Goal: Task Accomplishment & Management: Manage account settings

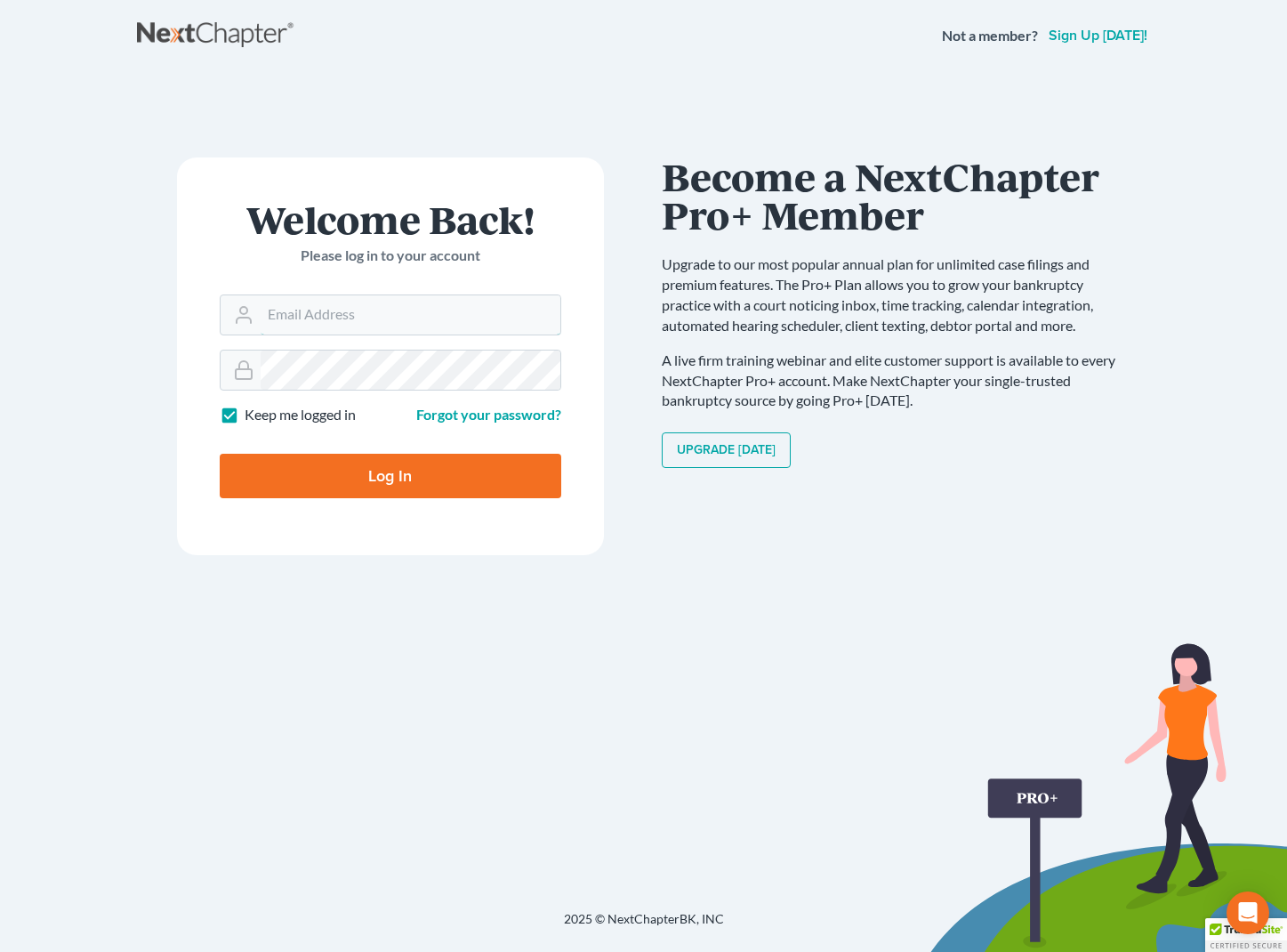
type input "[EMAIL_ADDRESS][DOMAIN_NAME]"
click at [390, 474] on input "Log In" at bounding box center [390, 476] width 342 height 44
type input "Thinking..."
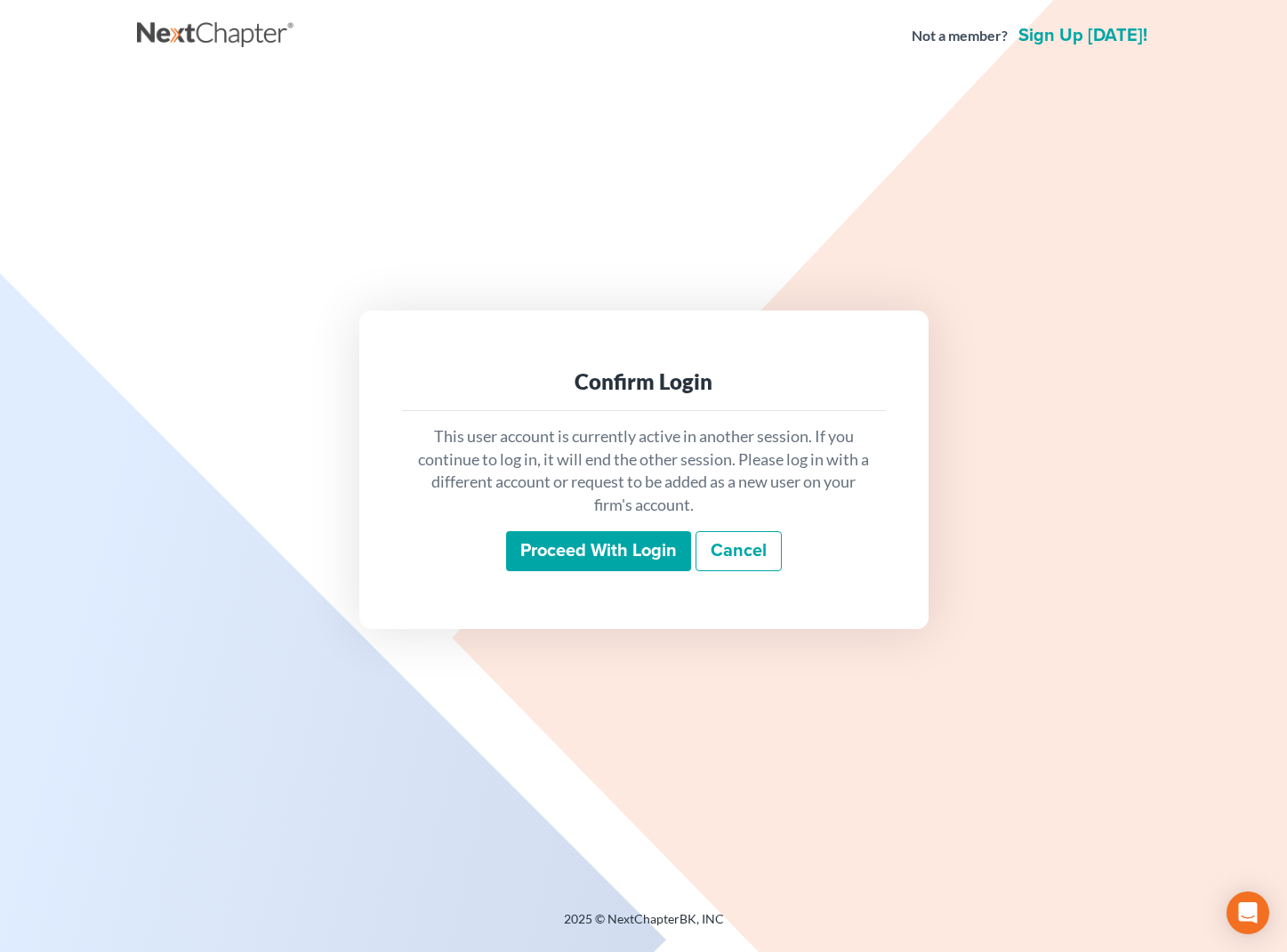
click at [553, 551] on input "Proceed with login" at bounding box center [599, 551] width 185 height 41
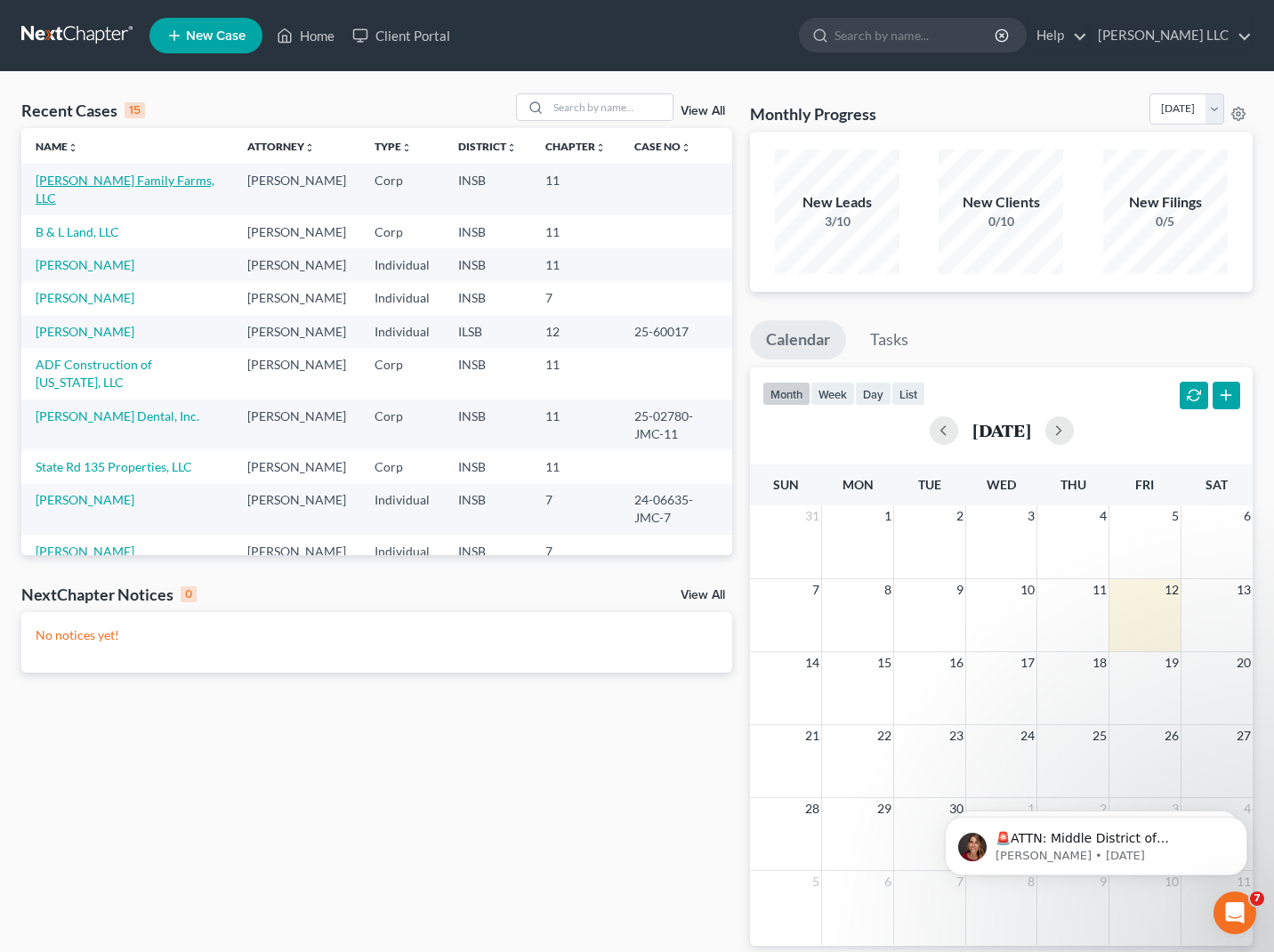
click at [146, 183] on link "[PERSON_NAME] Family Farms, LLC" at bounding box center [124, 189] width 179 height 33
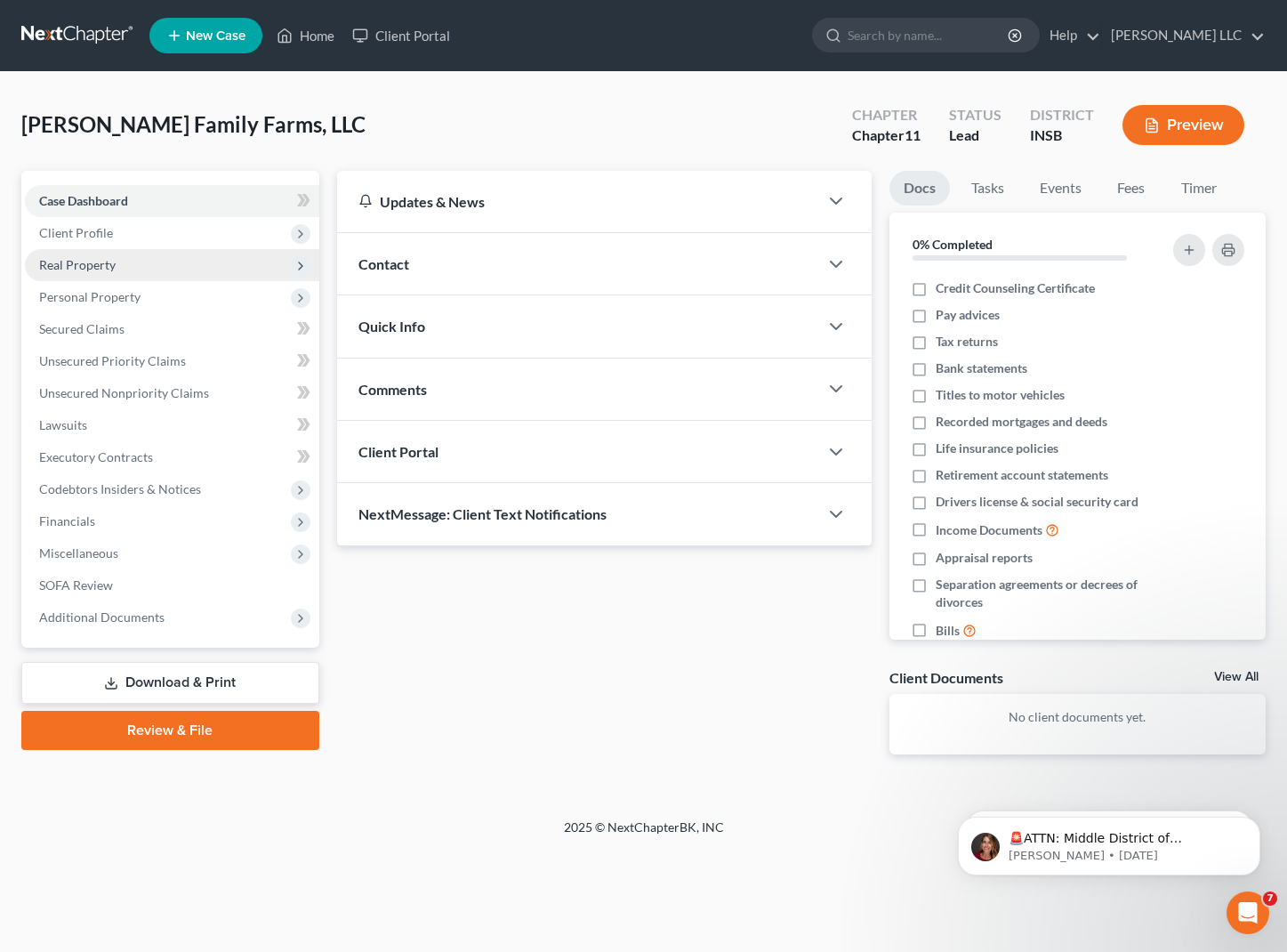
click at [111, 269] on span "Real Property" at bounding box center [77, 265] width 77 height 15
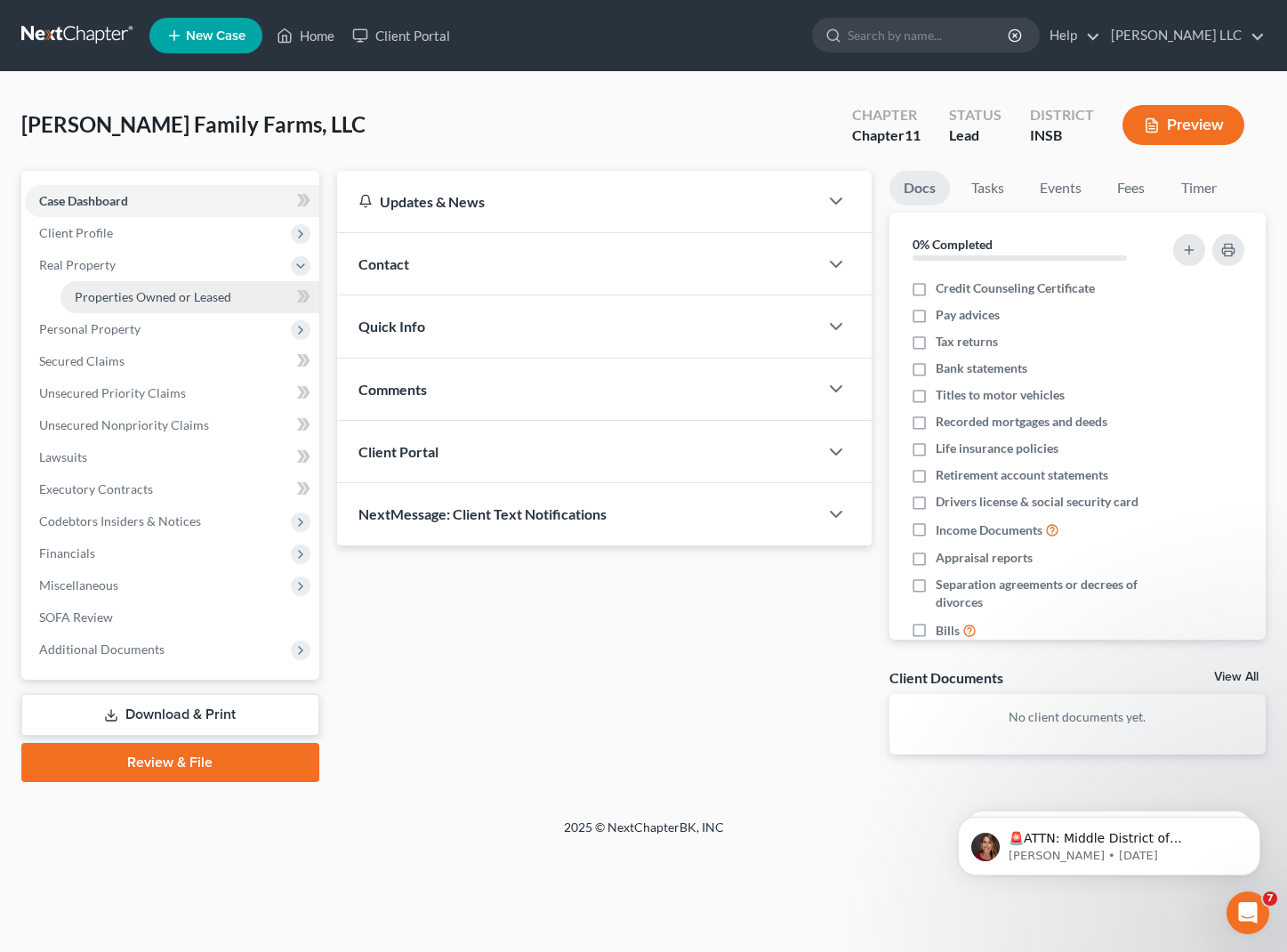
click at [112, 300] on span "Properties Owned or Leased" at bounding box center [153, 296] width 156 height 15
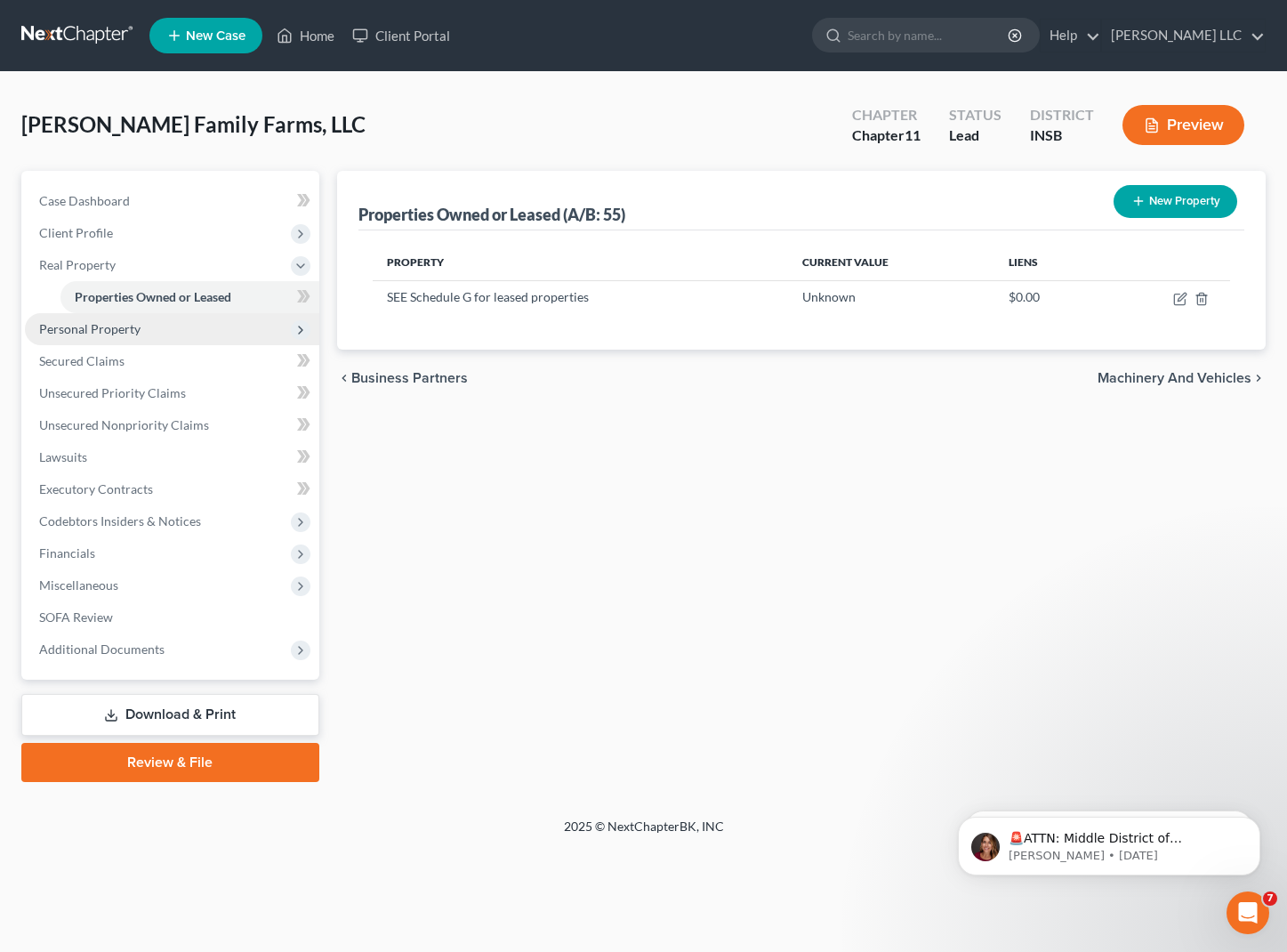
click at [106, 326] on span "Personal Property" at bounding box center [89, 329] width 101 height 15
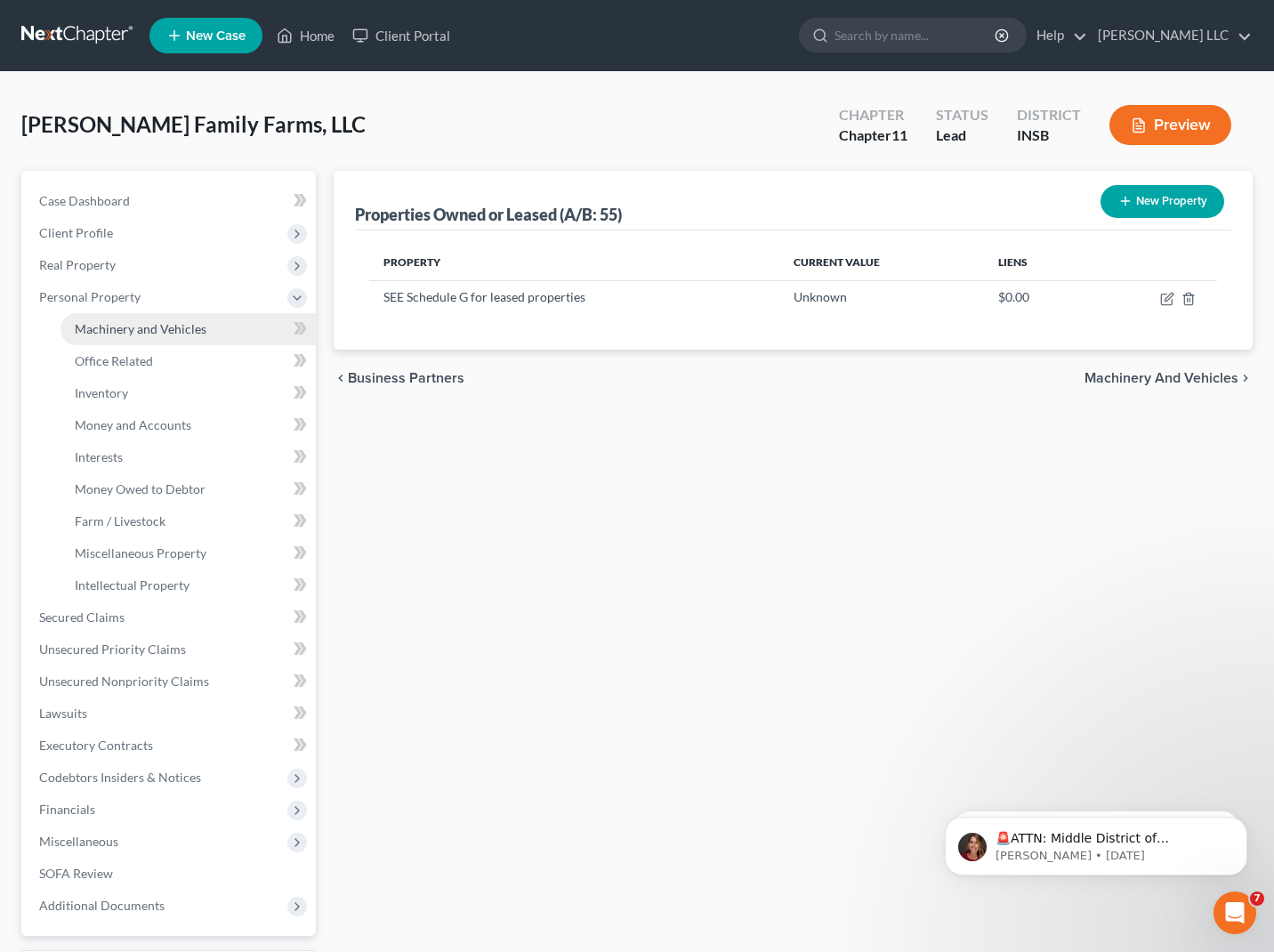
click at [106, 328] on span "Machinery and Vehicles" at bounding box center [141, 329] width 132 height 15
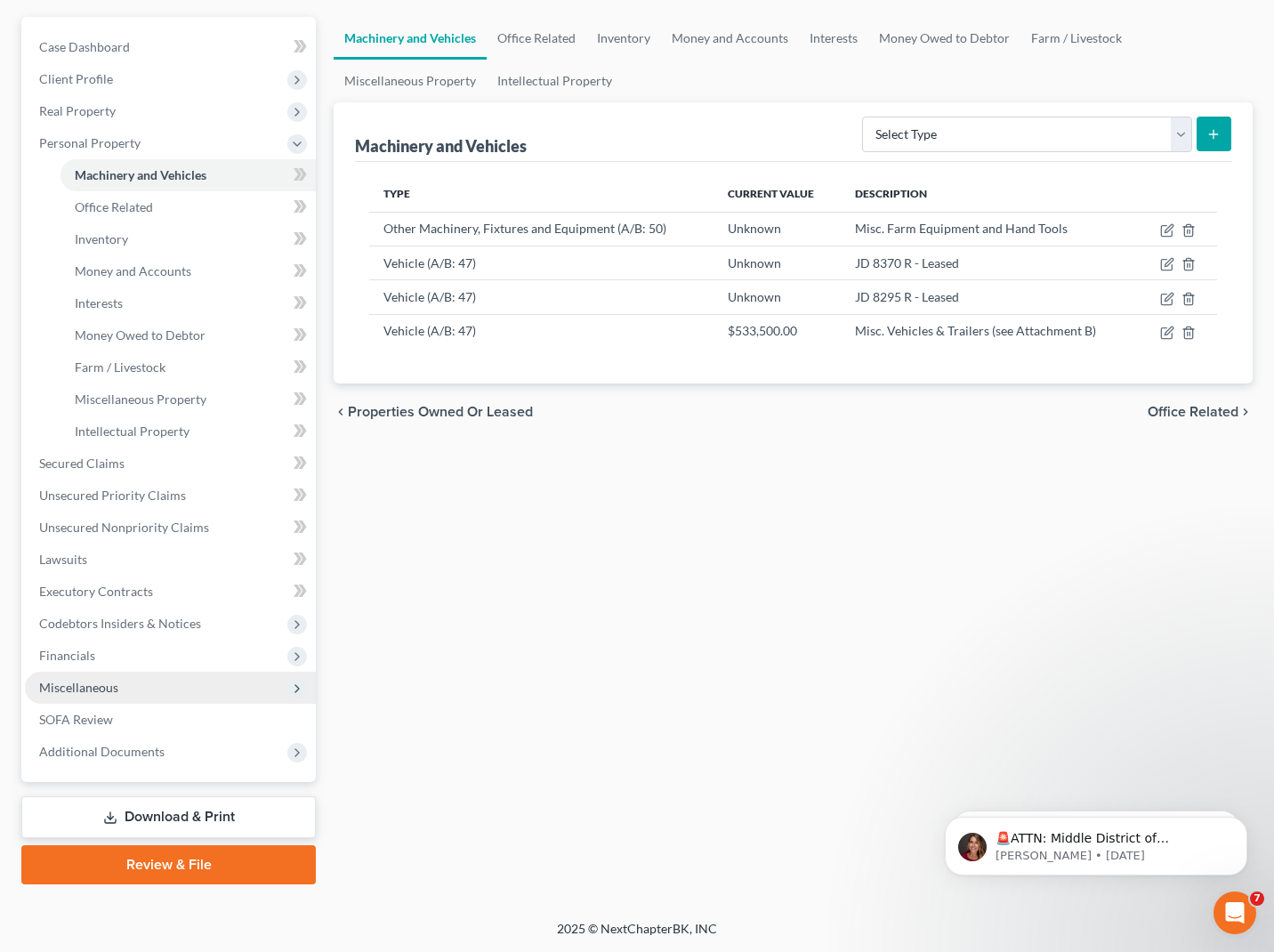
scroll to position [154, 0]
click at [147, 752] on span "Additional Documents" at bounding box center [101, 751] width 125 height 15
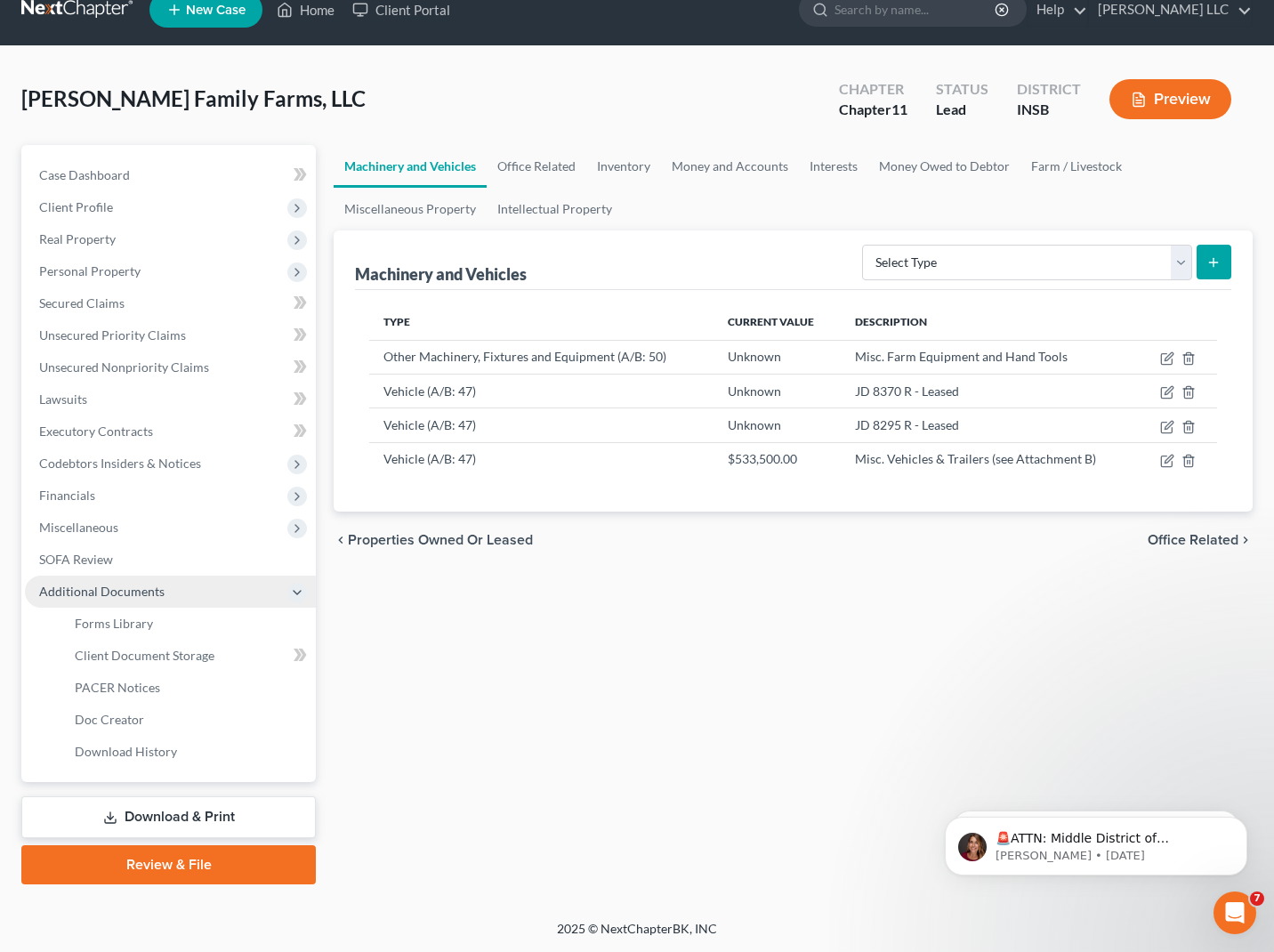
scroll to position [26, 0]
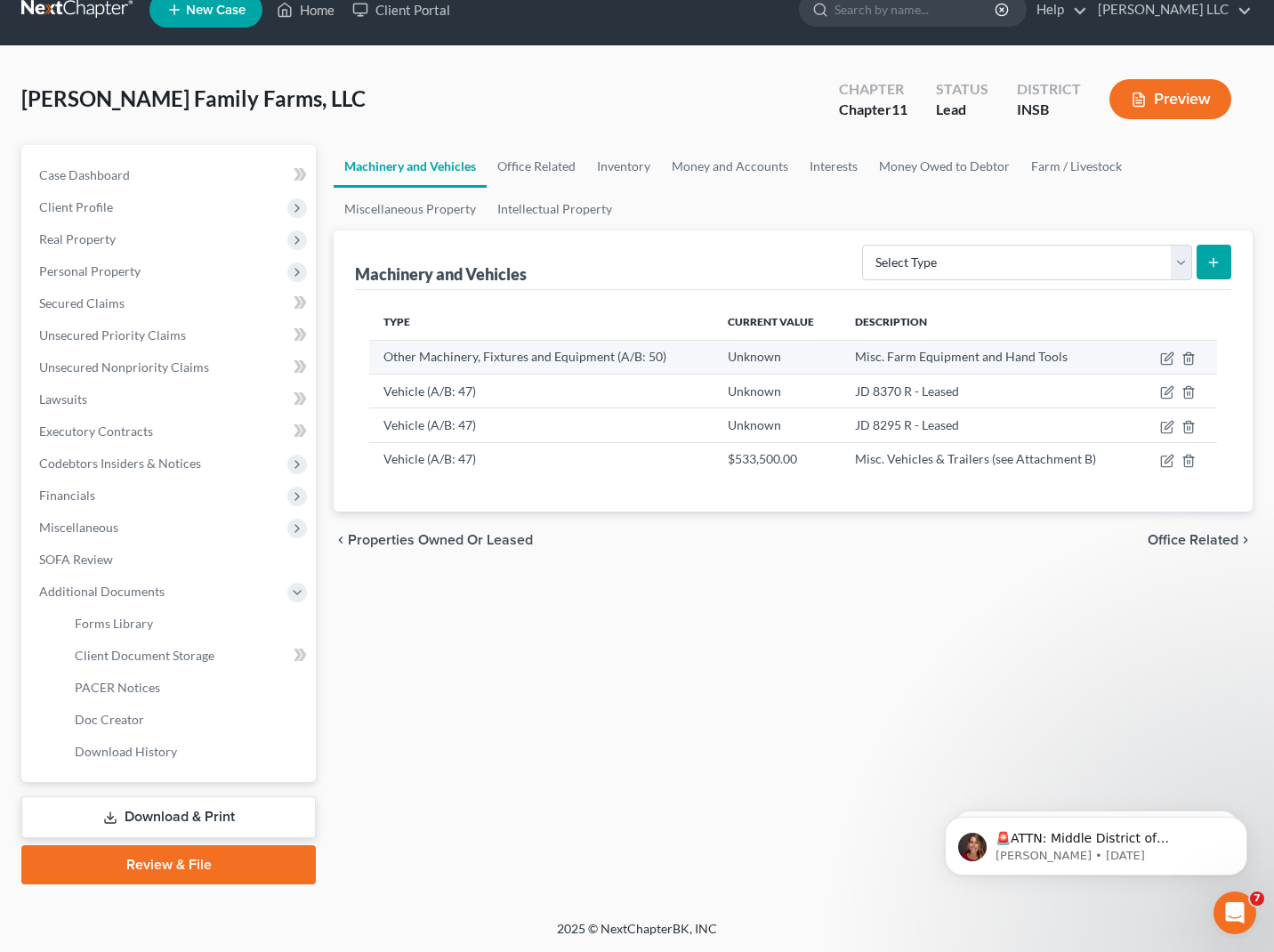
click at [536, 358] on td "Other Machinery, Fixtures and Equipment (A/B: 50)" at bounding box center [542, 357] width 345 height 33
click at [1165, 356] on icon "button" at bounding box center [1167, 357] width 14 height 14
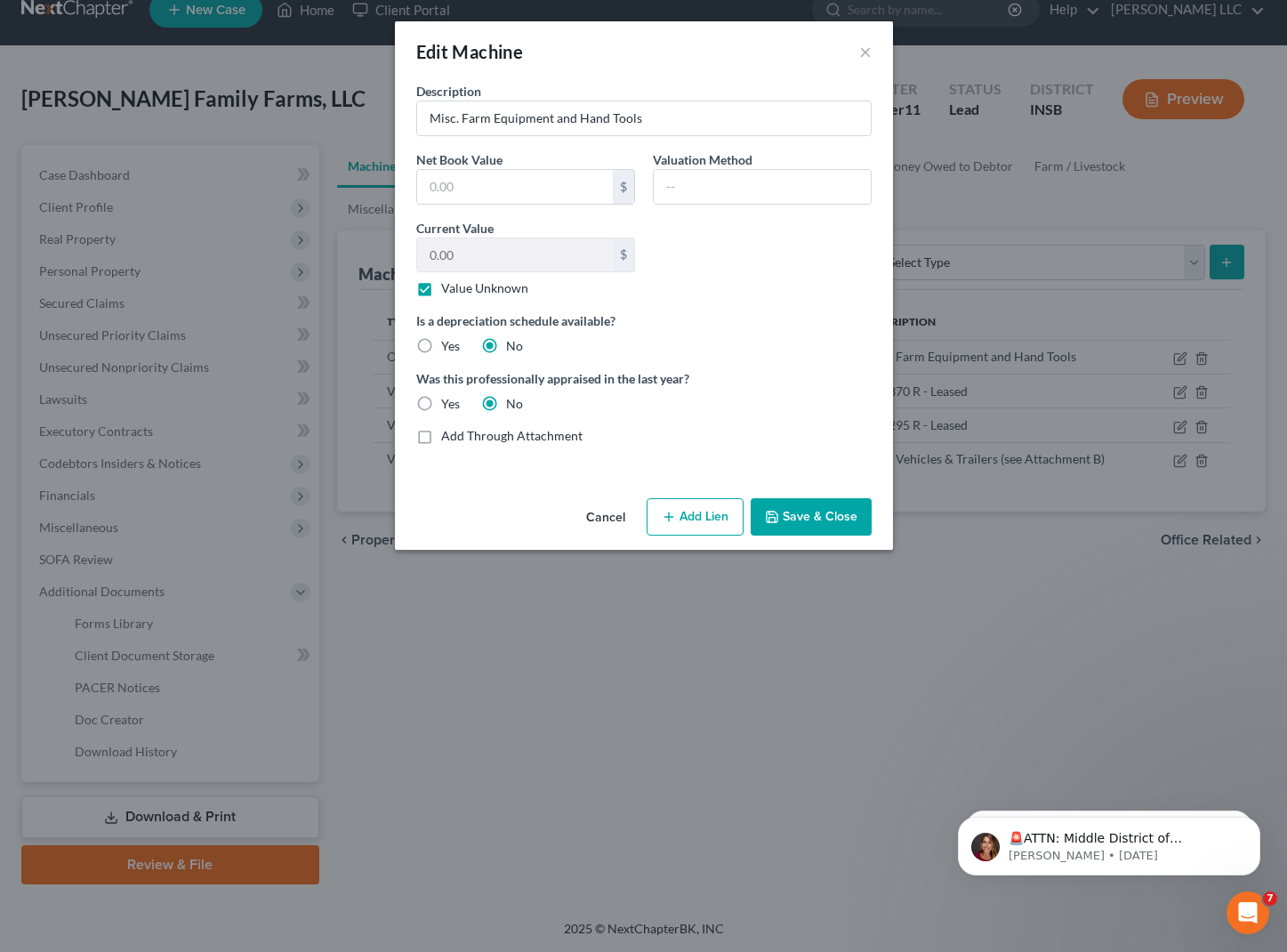
click at [619, 518] on button "Cancel" at bounding box center [606, 518] width 68 height 35
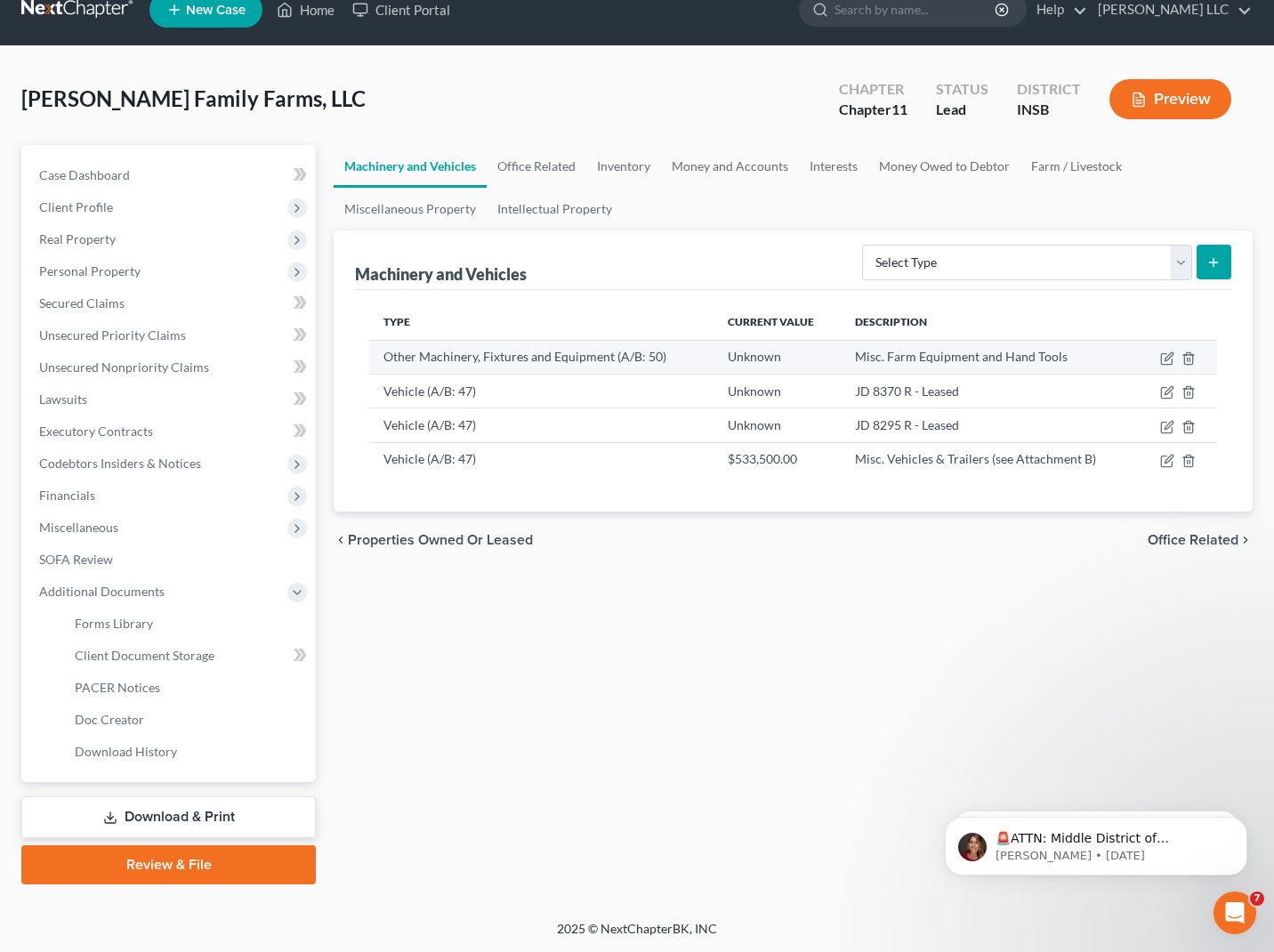
click at [669, 354] on td "Other Machinery, Fixtures and Equipment (A/B: 50)" at bounding box center [542, 357] width 345 height 33
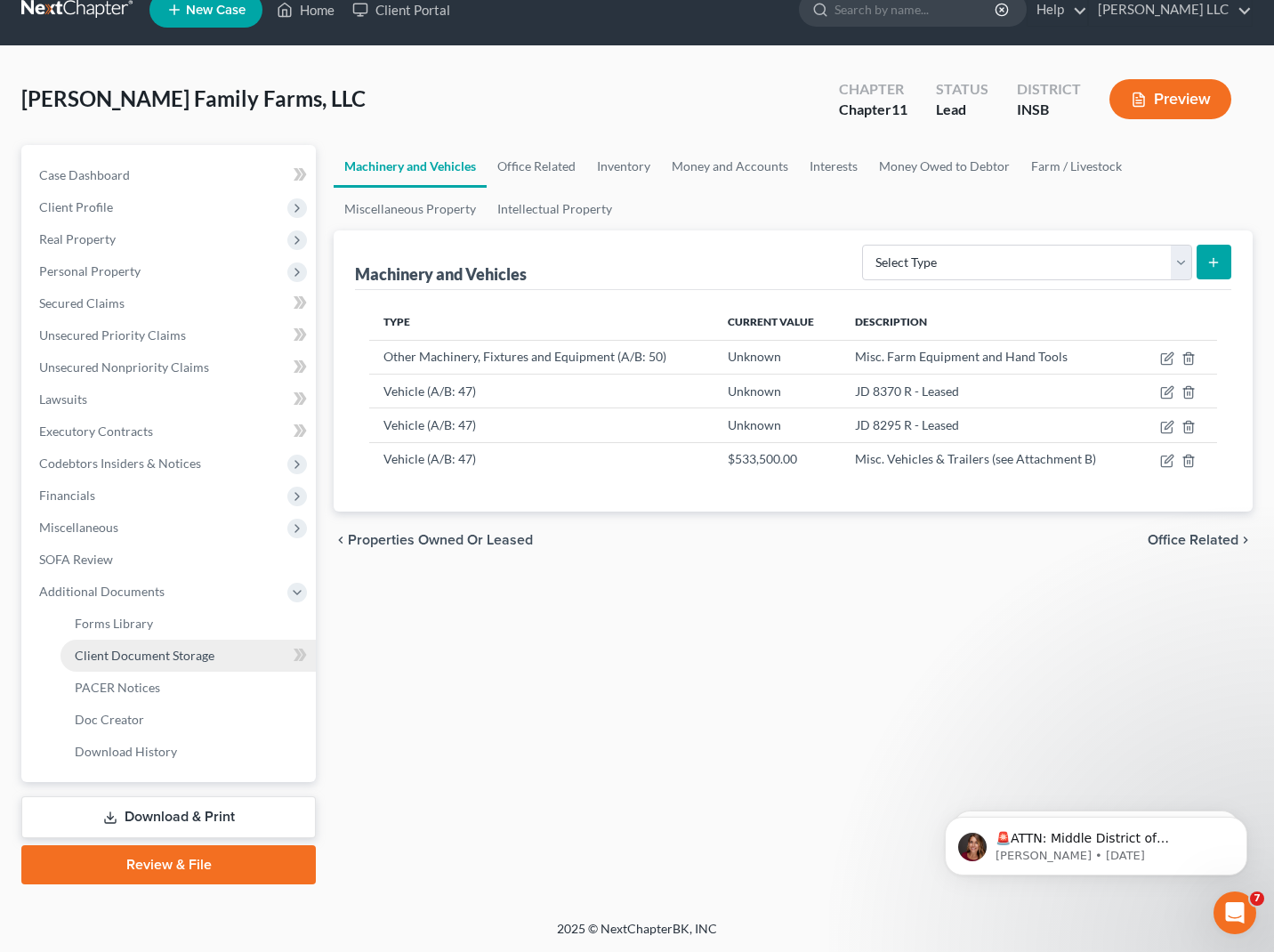
click at [206, 659] on span "Client Document Storage" at bounding box center [145, 655] width 140 height 15
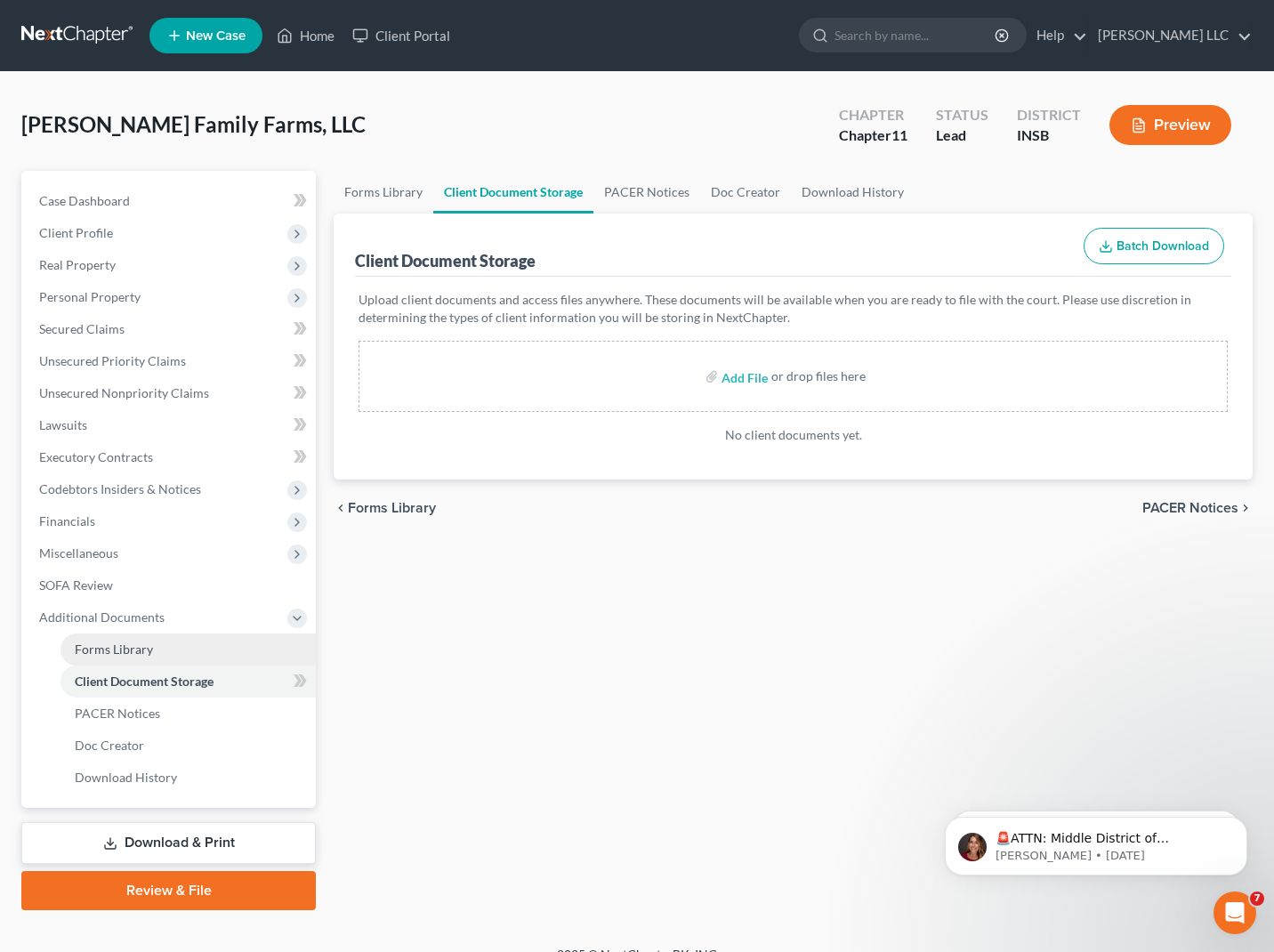
click at [148, 657] on link "Forms Library" at bounding box center [188, 649] width 256 height 32
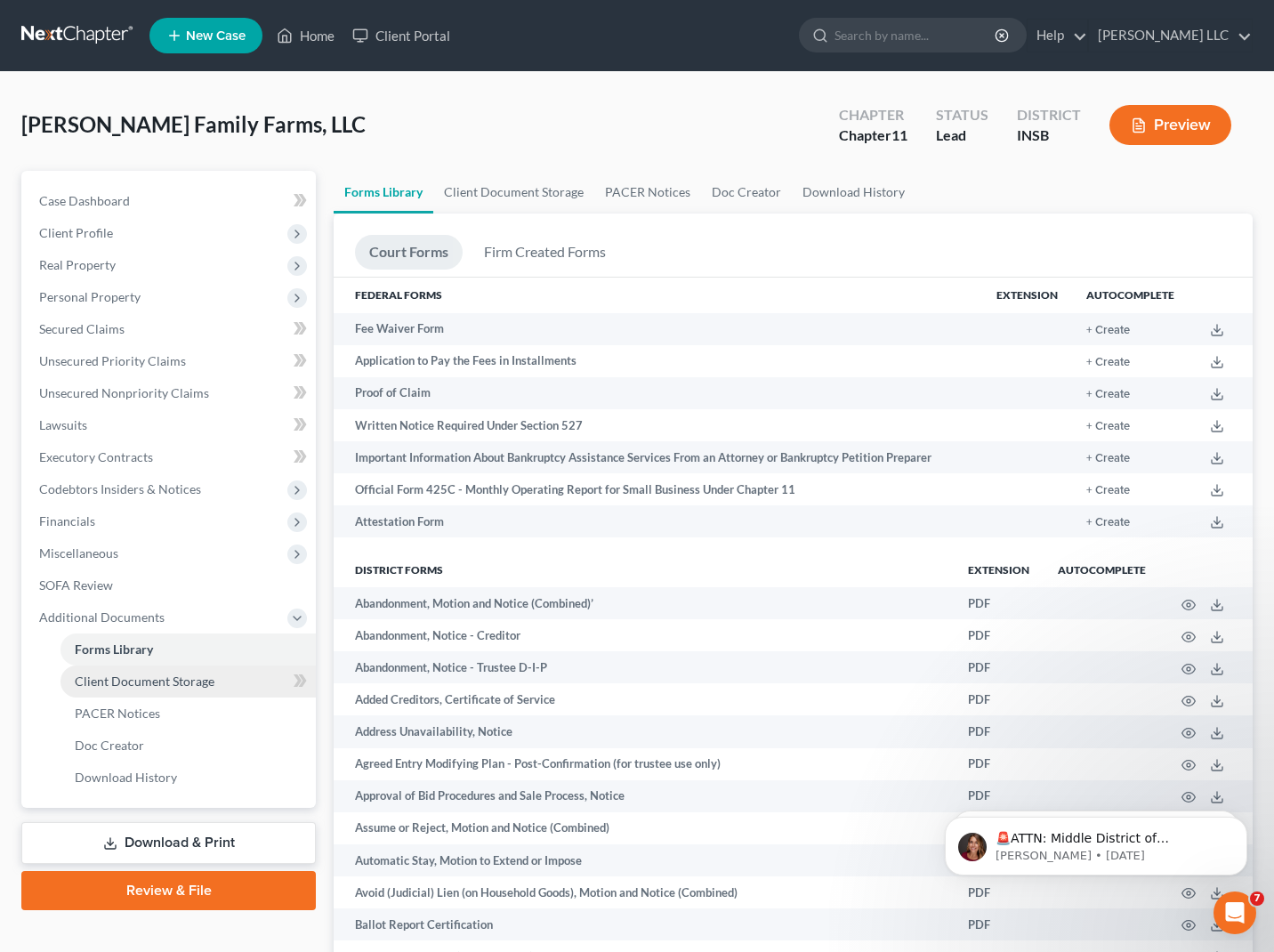
click at [132, 683] on span "Client Document Storage" at bounding box center [145, 681] width 140 height 15
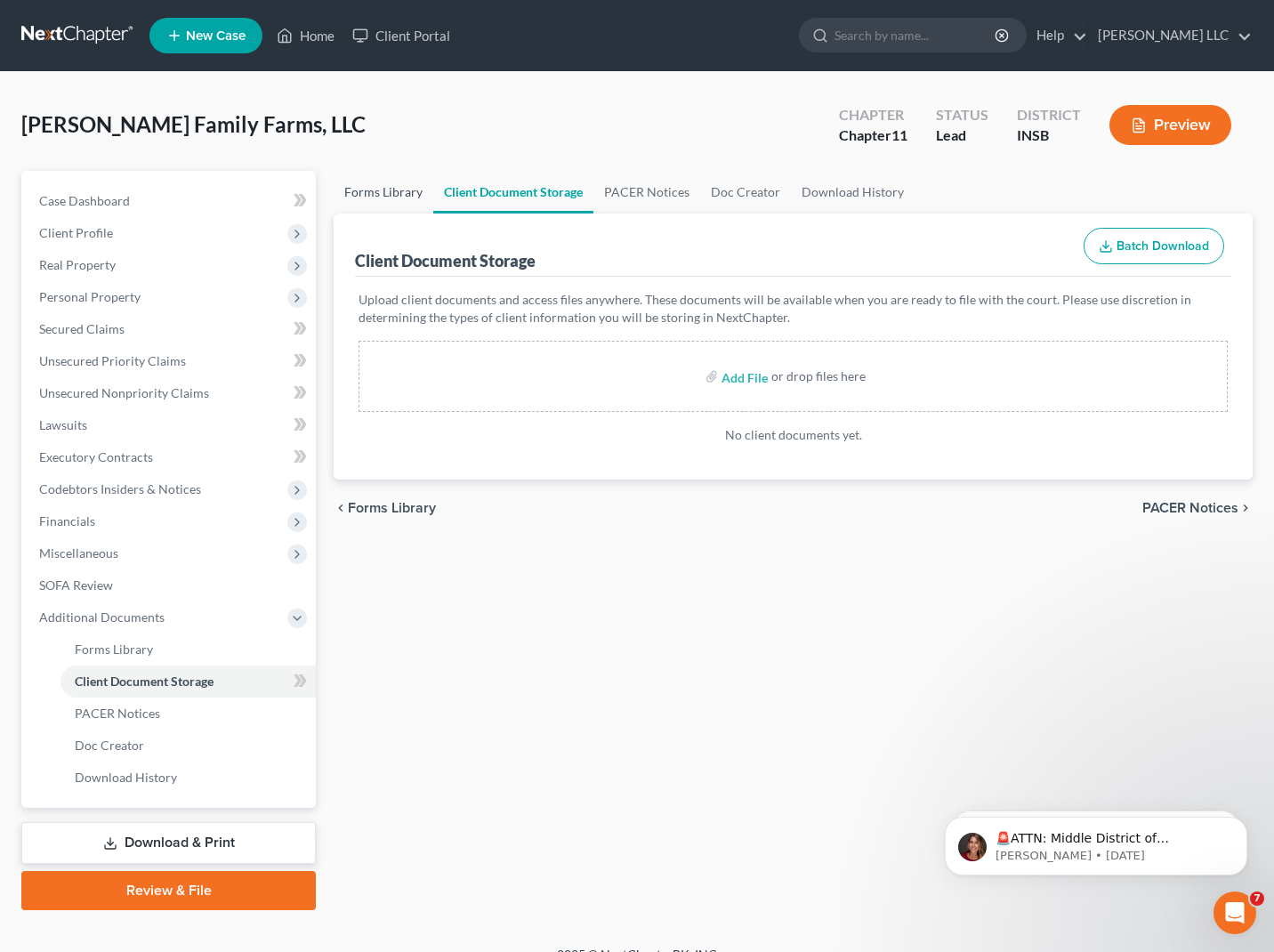
click at [408, 190] on link "Forms Library" at bounding box center [384, 192] width 100 height 43
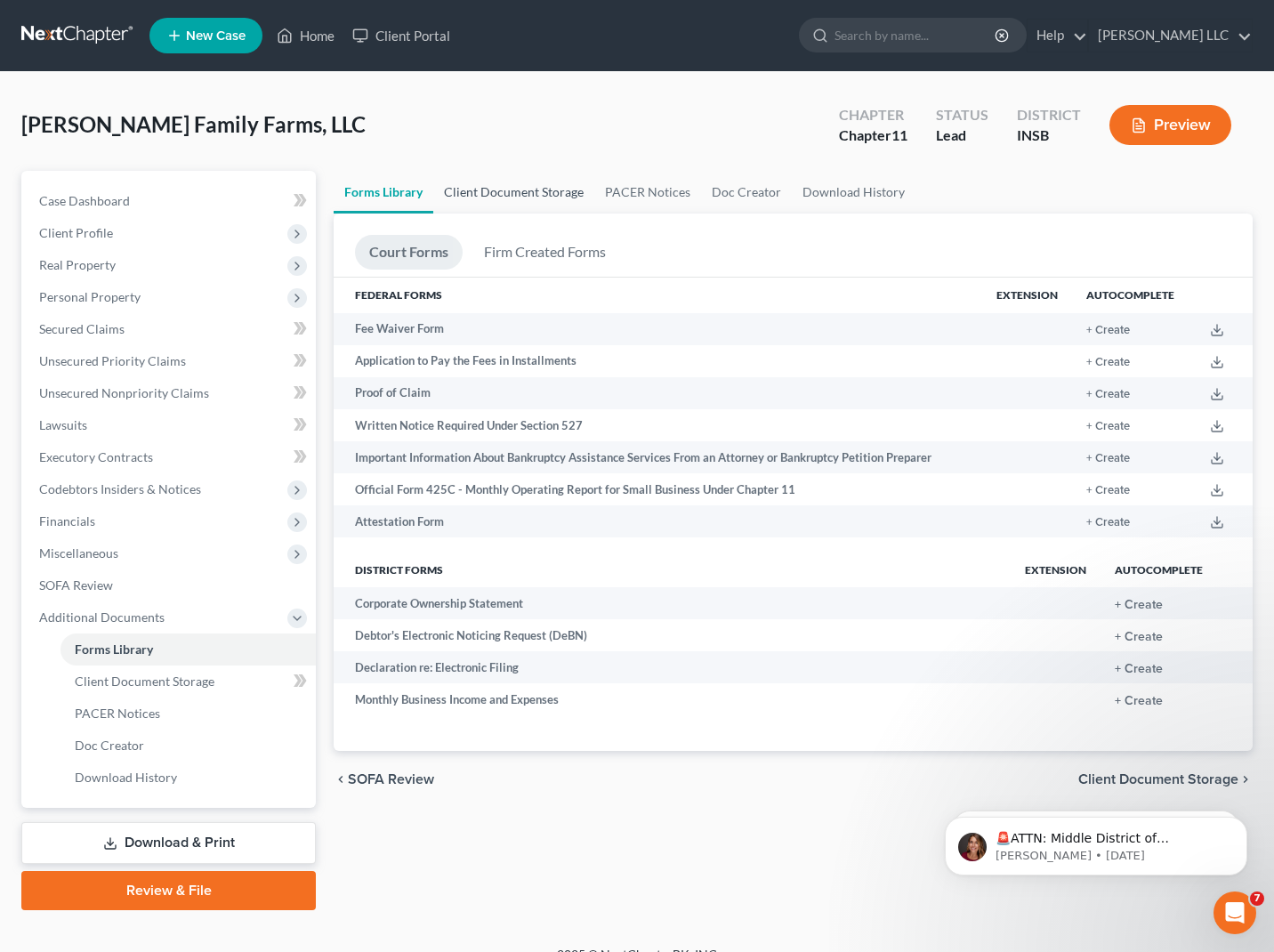
click at [458, 188] on link "Client Document Storage" at bounding box center [514, 192] width 161 height 43
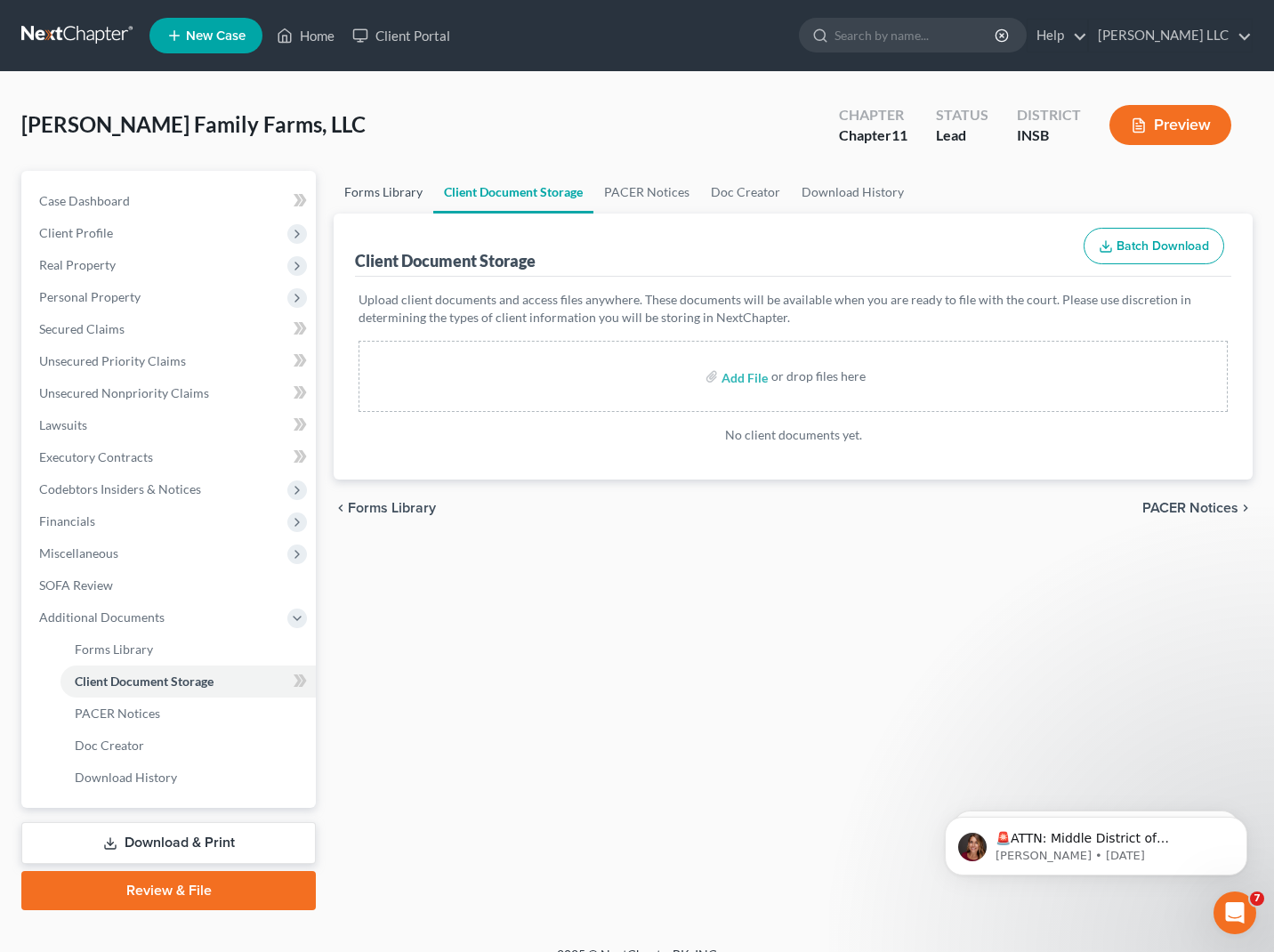
click at [417, 192] on link "Forms Library" at bounding box center [384, 192] width 100 height 43
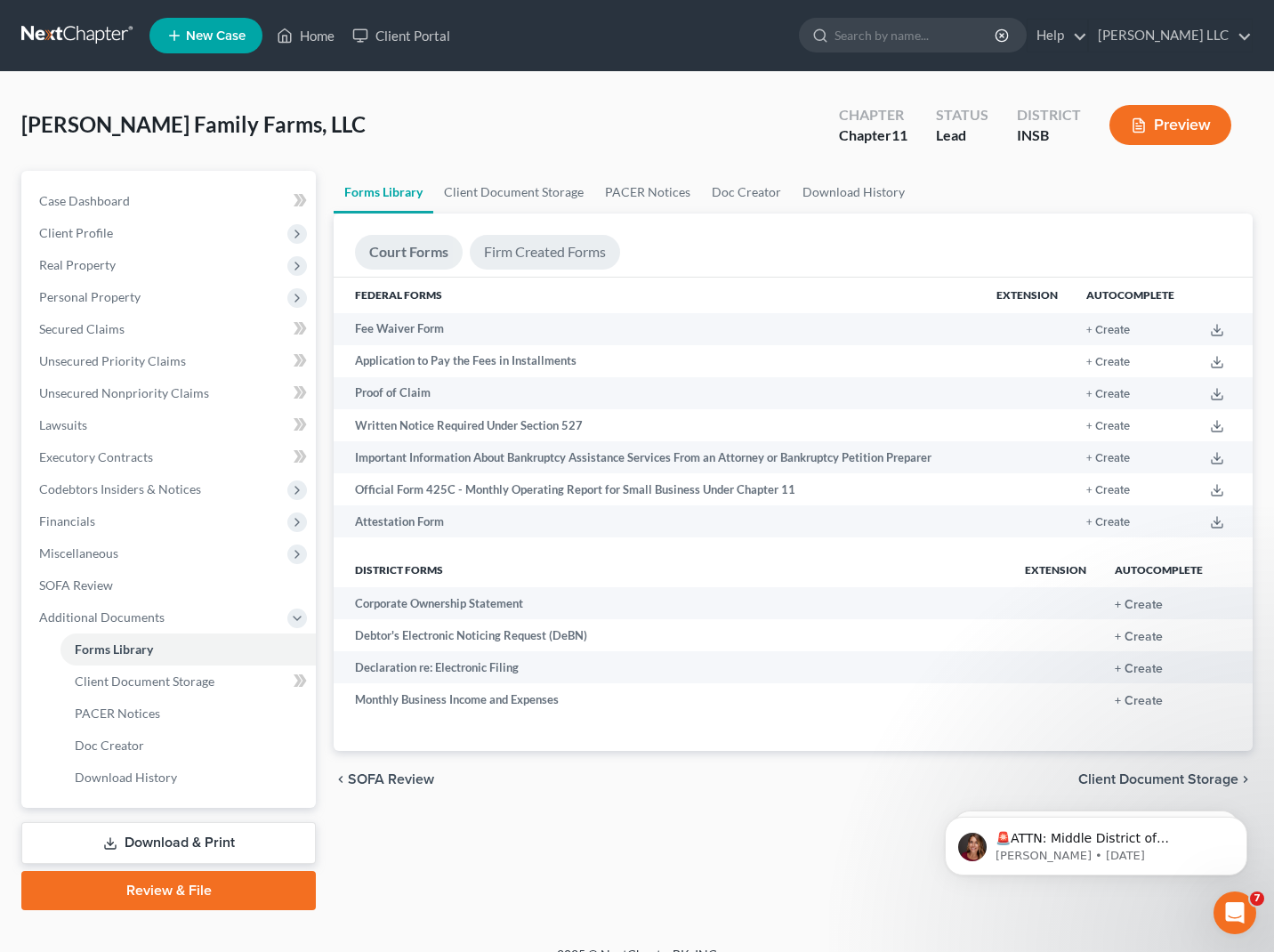
click at [564, 257] on link "Firm Created Forms" at bounding box center [545, 252] width 150 height 34
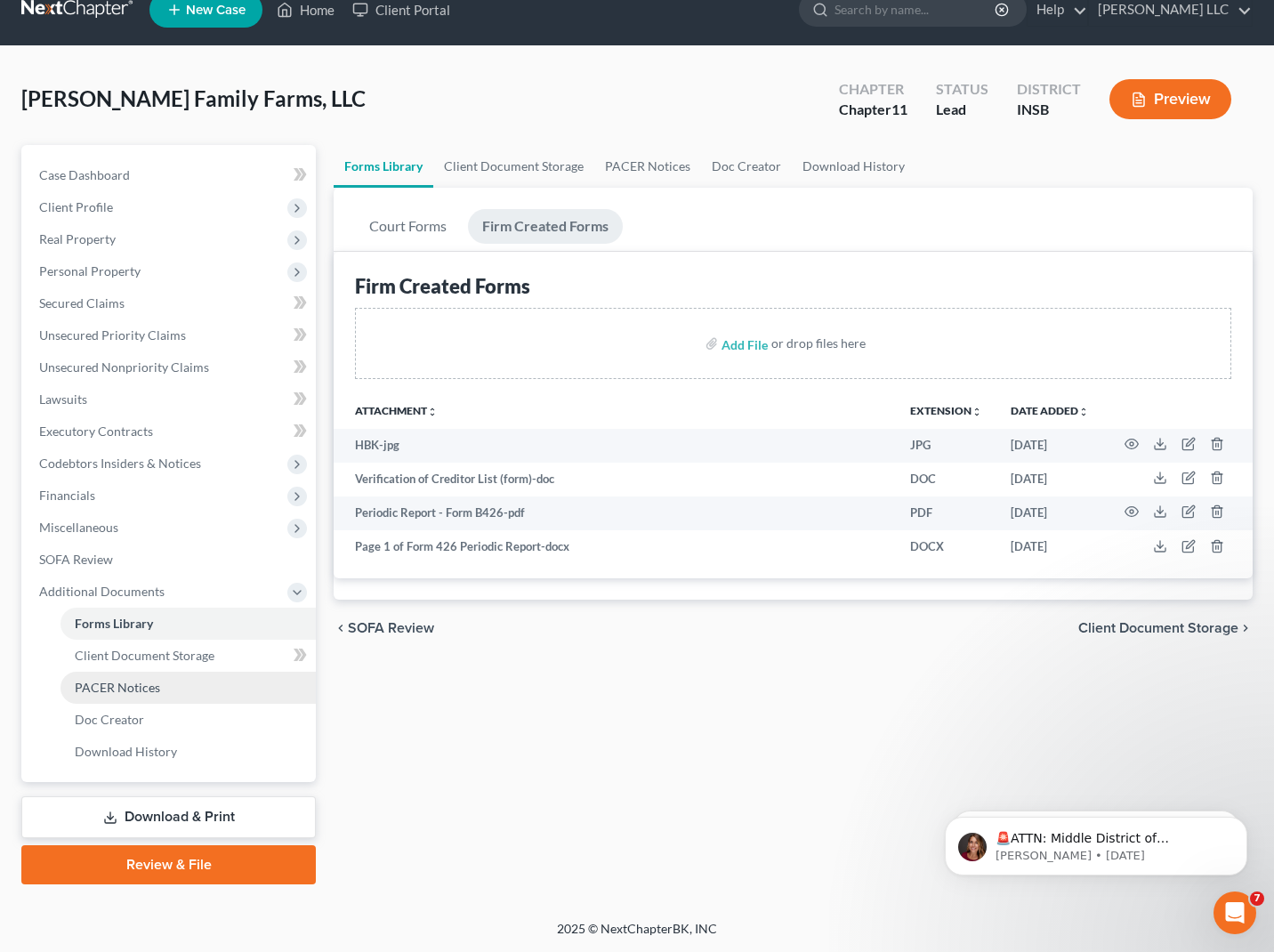
scroll to position [26, 0]
click at [167, 263] on span "Personal Property" at bounding box center [170, 271] width 291 height 32
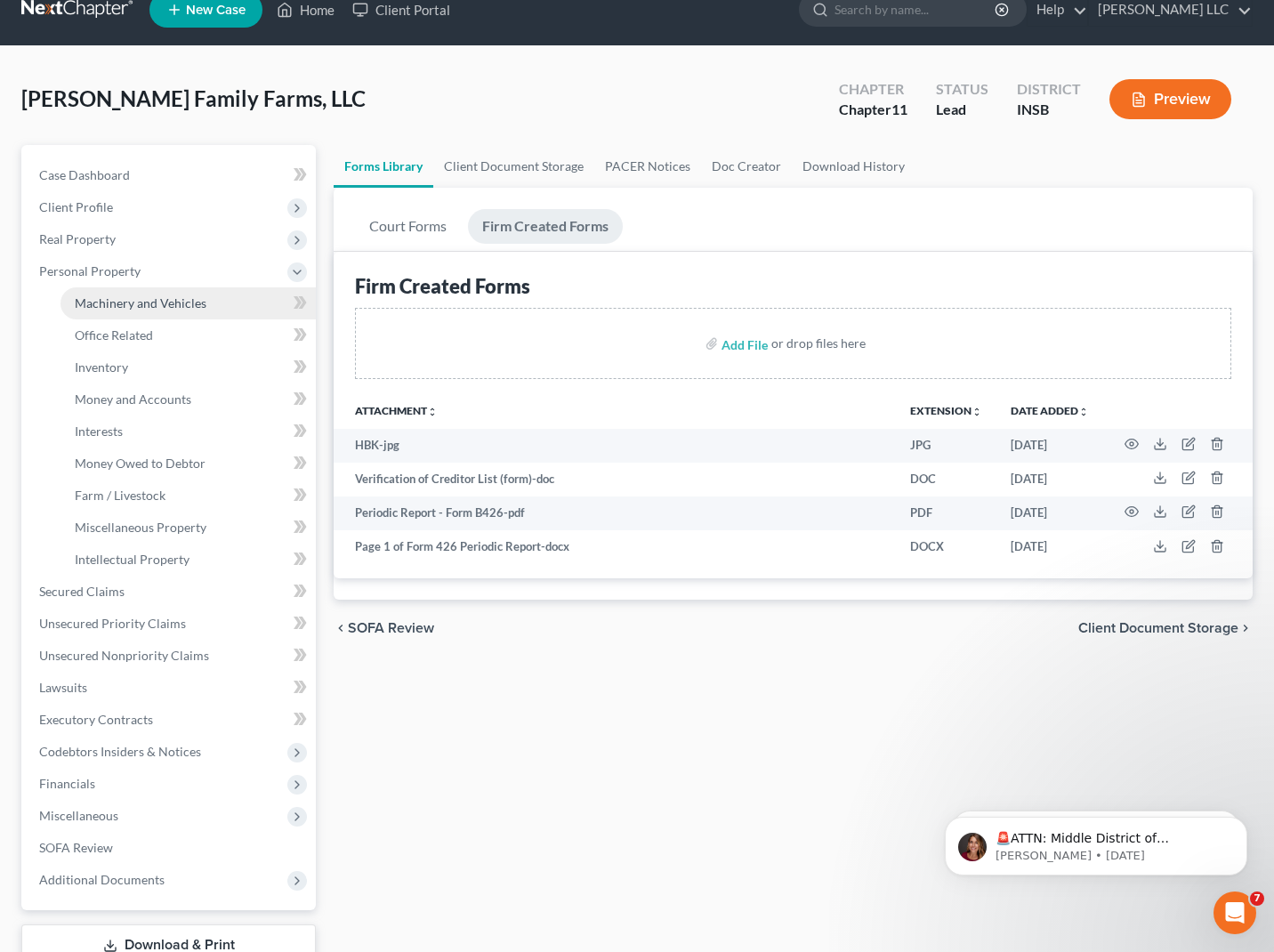
click at [147, 303] on span "Machinery and Vehicles" at bounding box center [141, 303] width 132 height 15
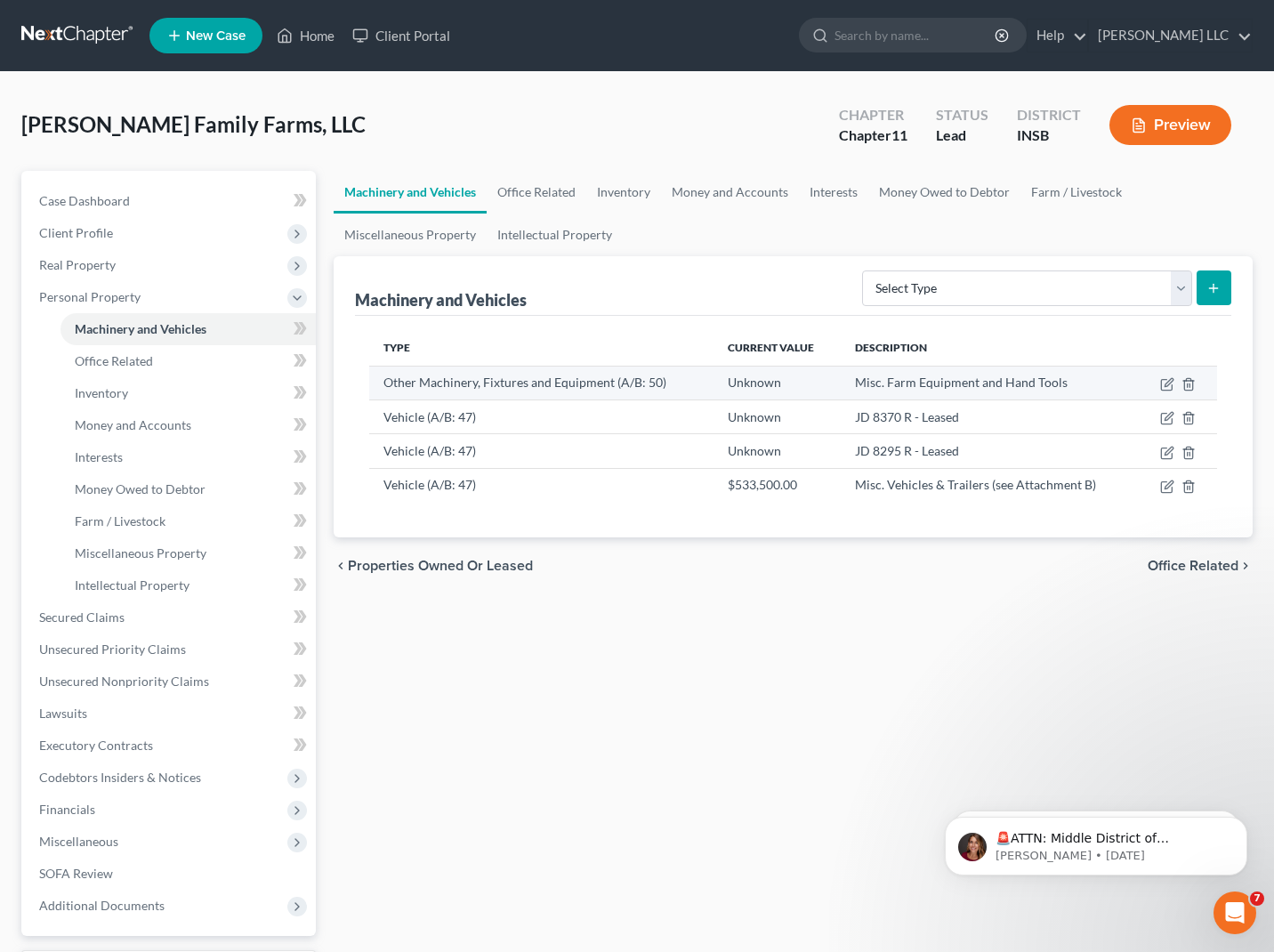
click at [500, 382] on td "Other Machinery, Fixtures and Equipment (A/B: 50)" at bounding box center [542, 382] width 345 height 33
click at [1161, 382] on icon "button" at bounding box center [1167, 384] width 11 height 11
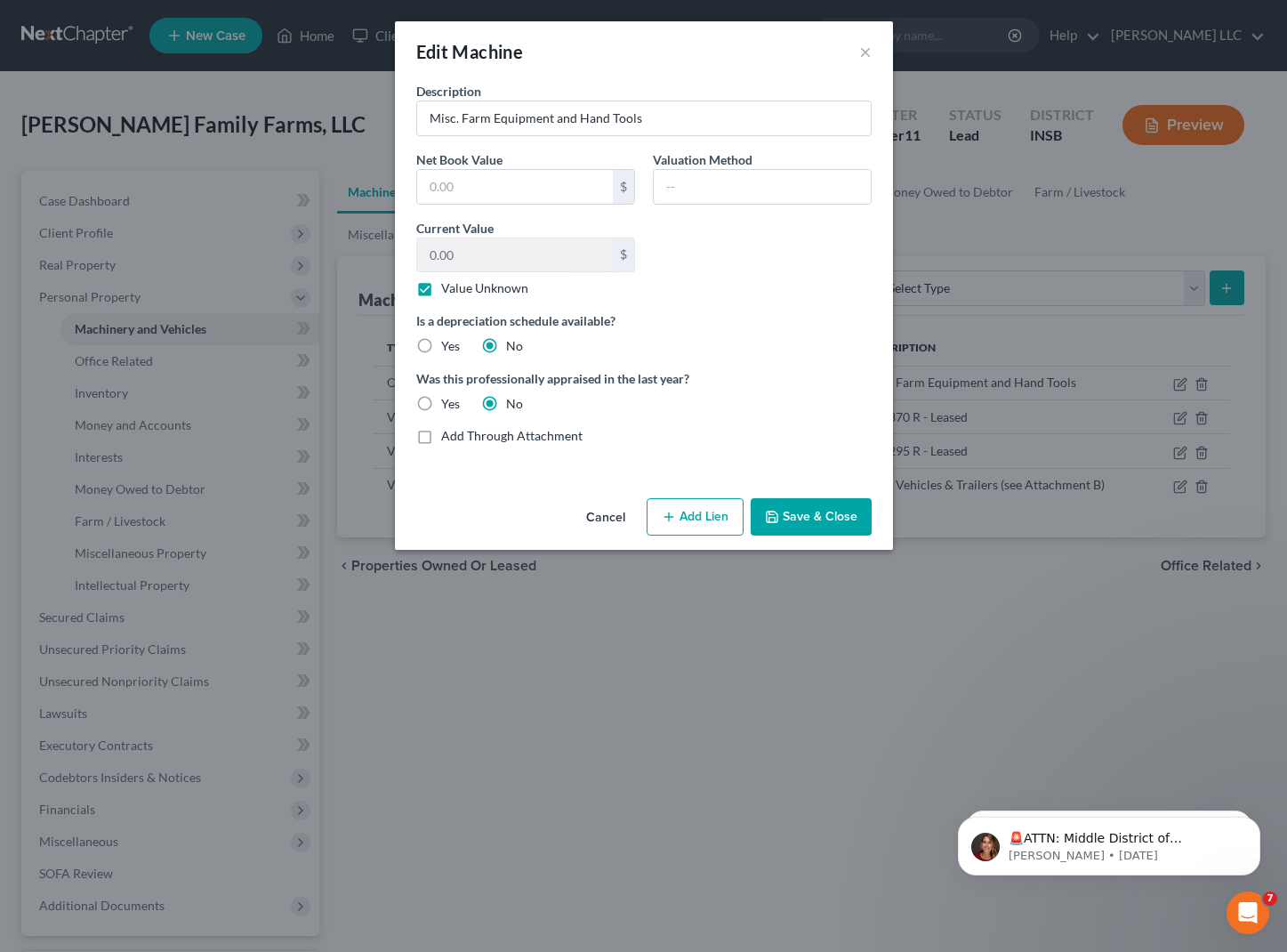
click at [603, 507] on button "Cancel" at bounding box center [606, 518] width 68 height 35
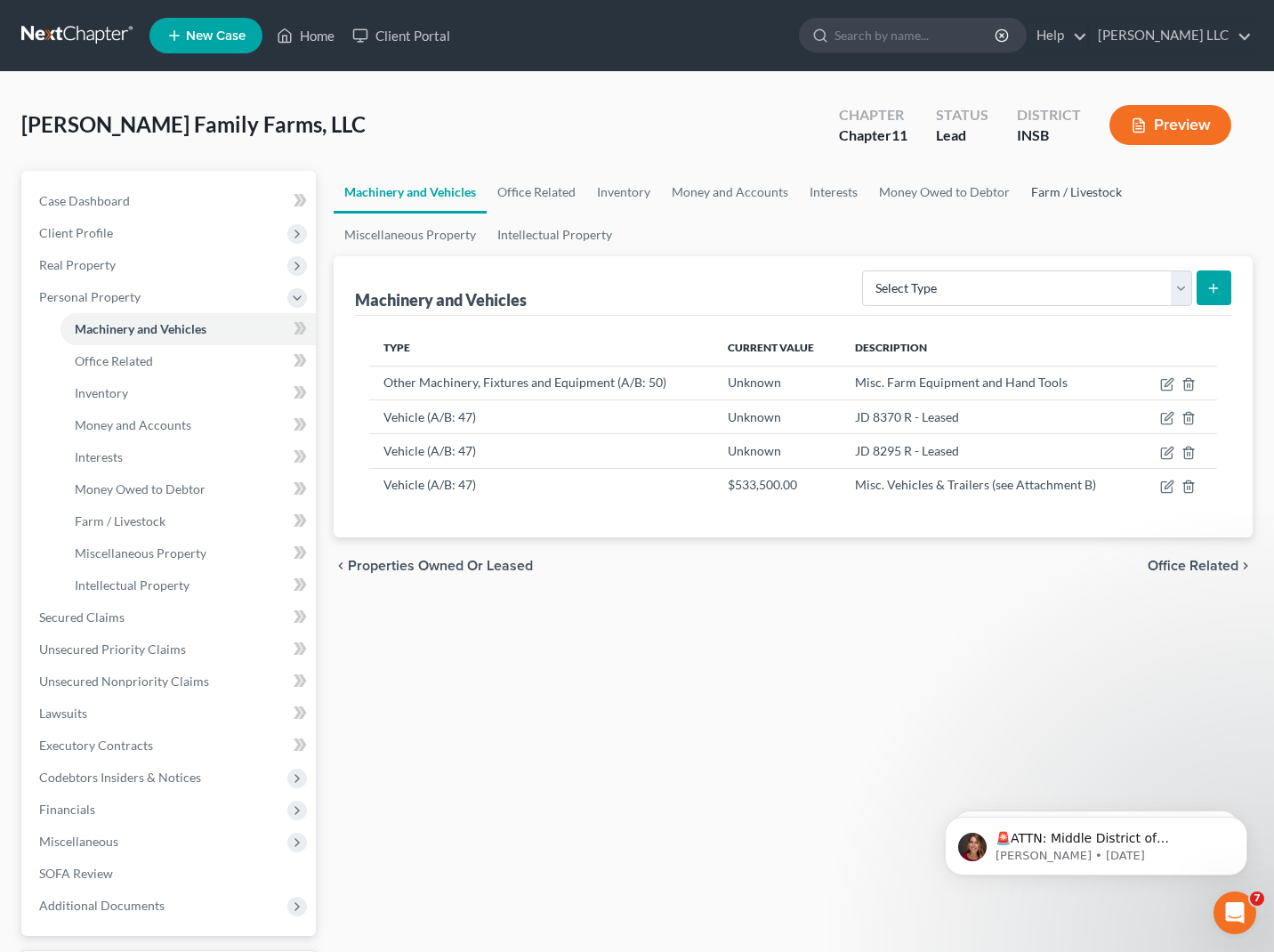
click at [1056, 182] on link "Farm / Livestock" at bounding box center [1077, 192] width 112 height 43
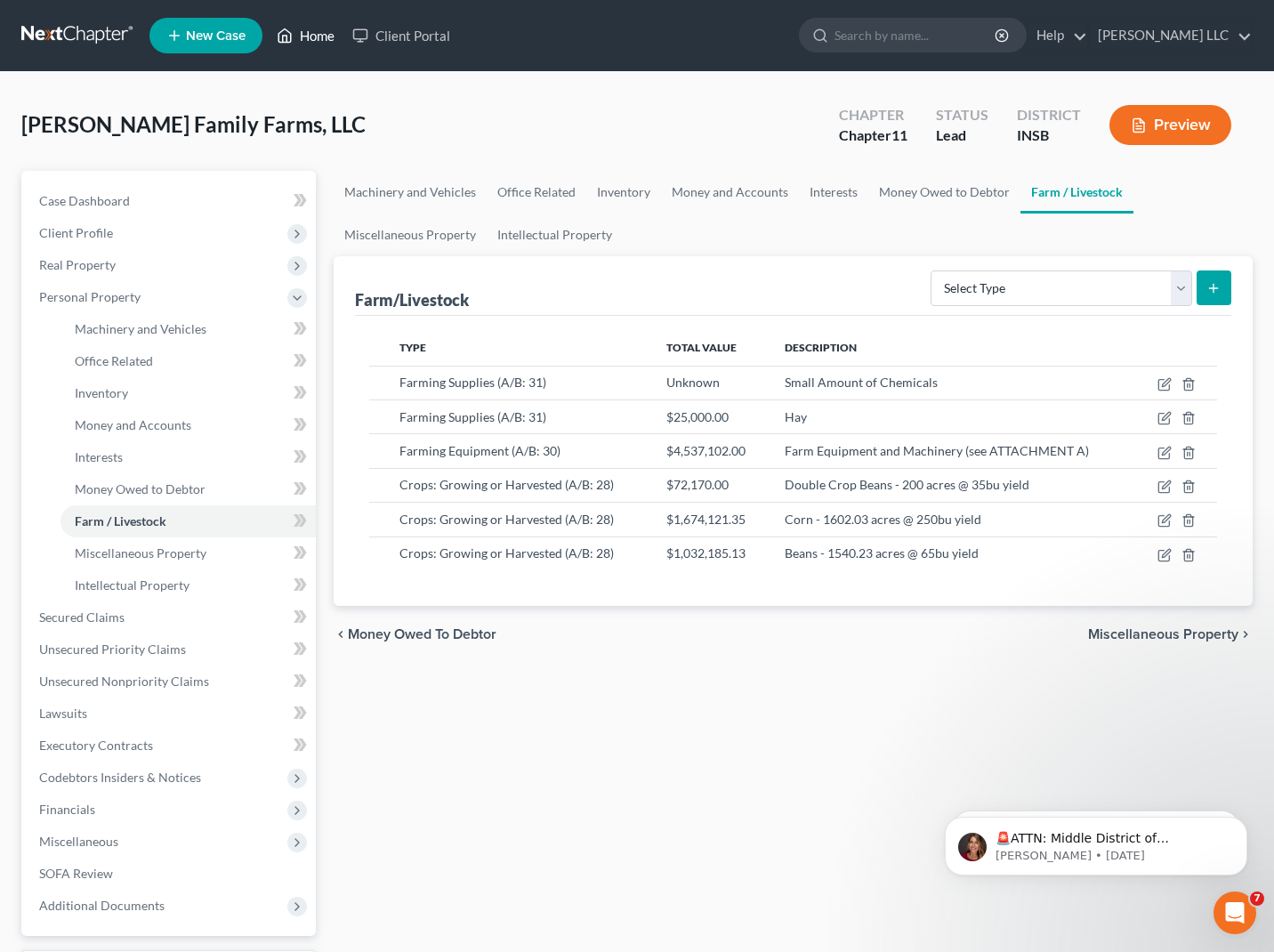
click at [300, 25] on link "Home" at bounding box center [306, 35] width 76 height 32
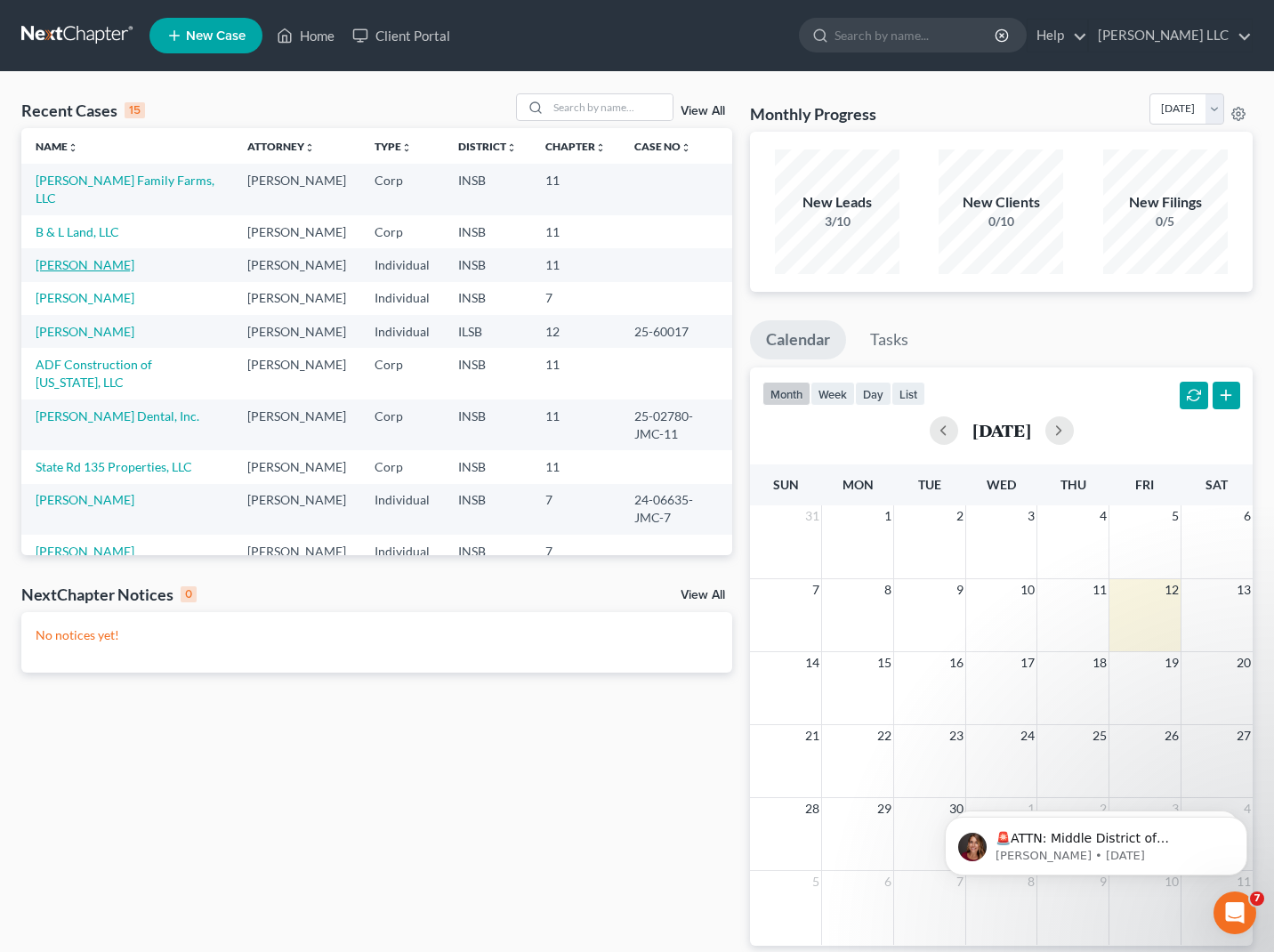
click at [65, 272] on link "Carpenter, Benjamin" at bounding box center [84, 265] width 99 height 15
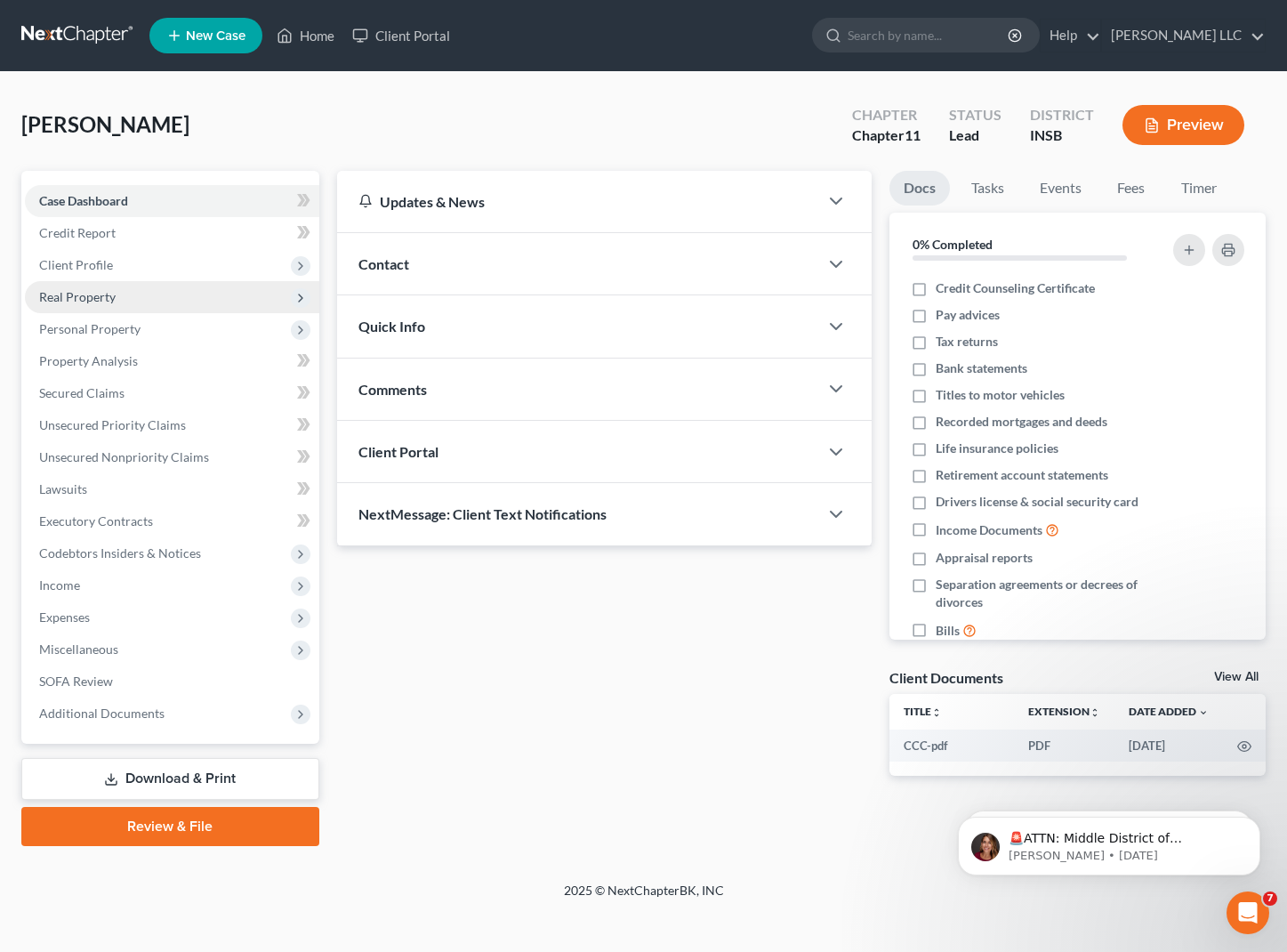
click at [65, 307] on span "Real Property" at bounding box center [172, 297] width 294 height 32
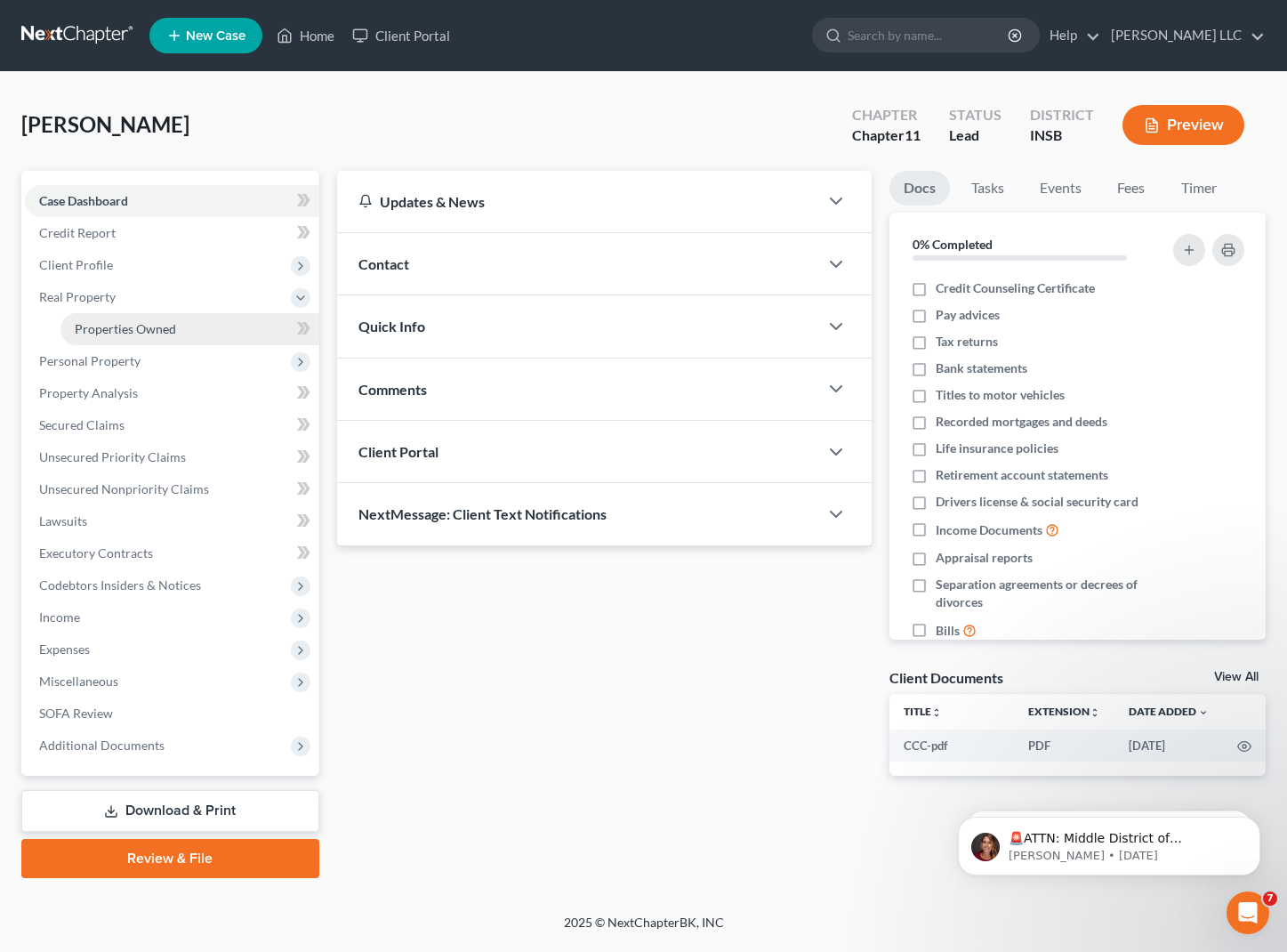
click at [91, 332] on span "Properties Owned" at bounding box center [125, 329] width 101 height 15
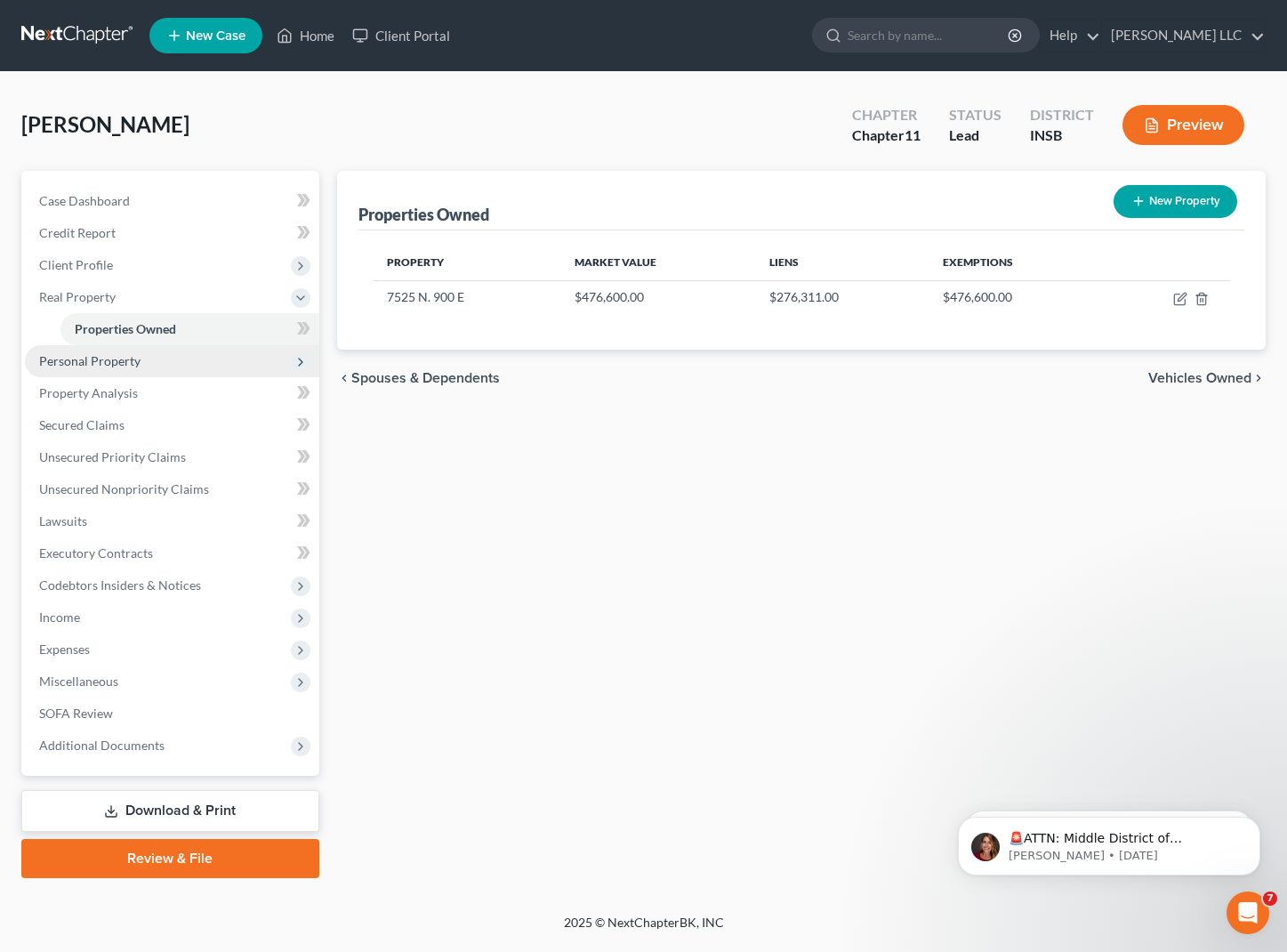
click at [80, 359] on span "Personal Property" at bounding box center [89, 360] width 101 height 15
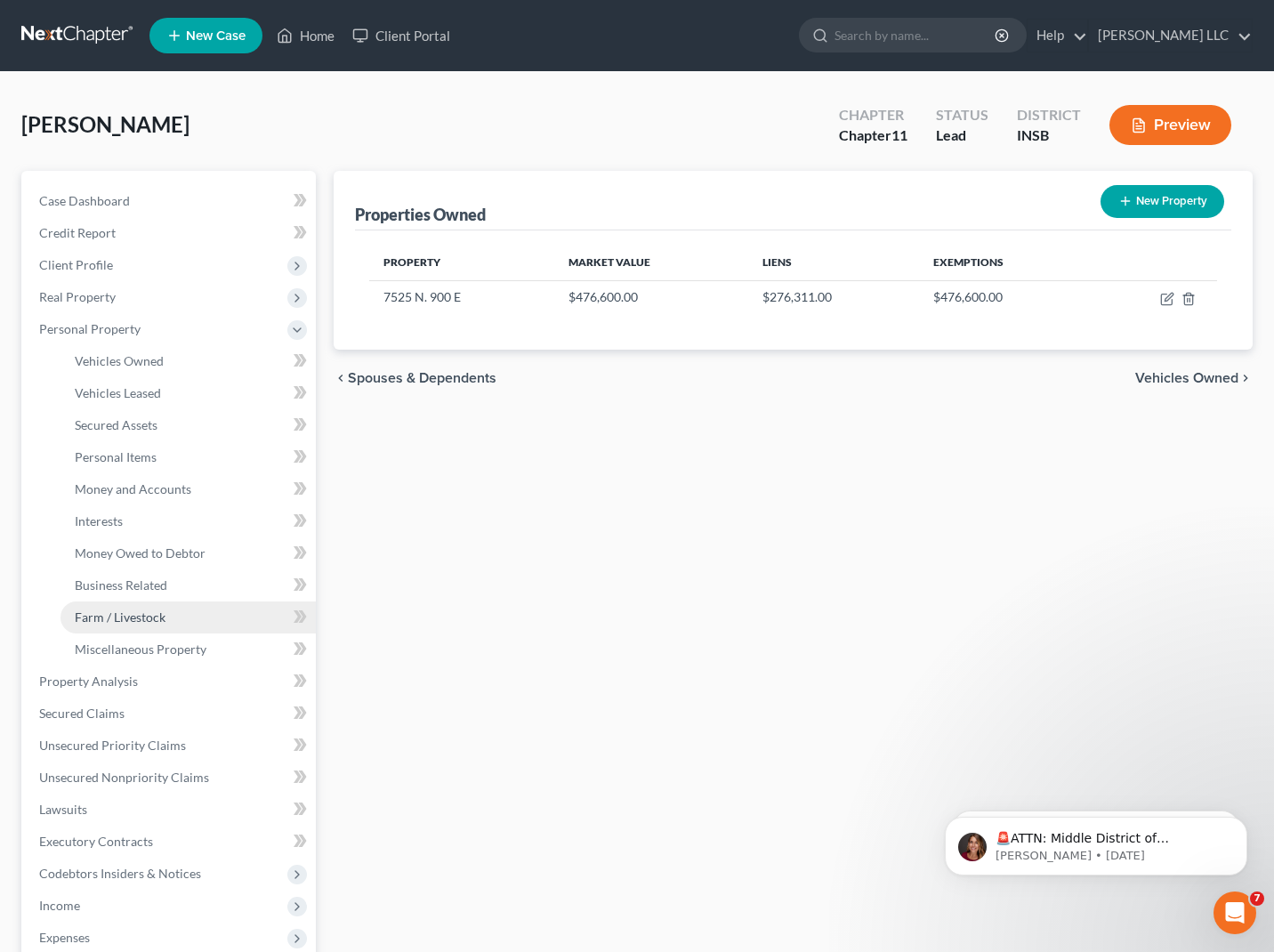
click at [70, 614] on link "Farm / Livestock" at bounding box center [188, 617] width 256 height 32
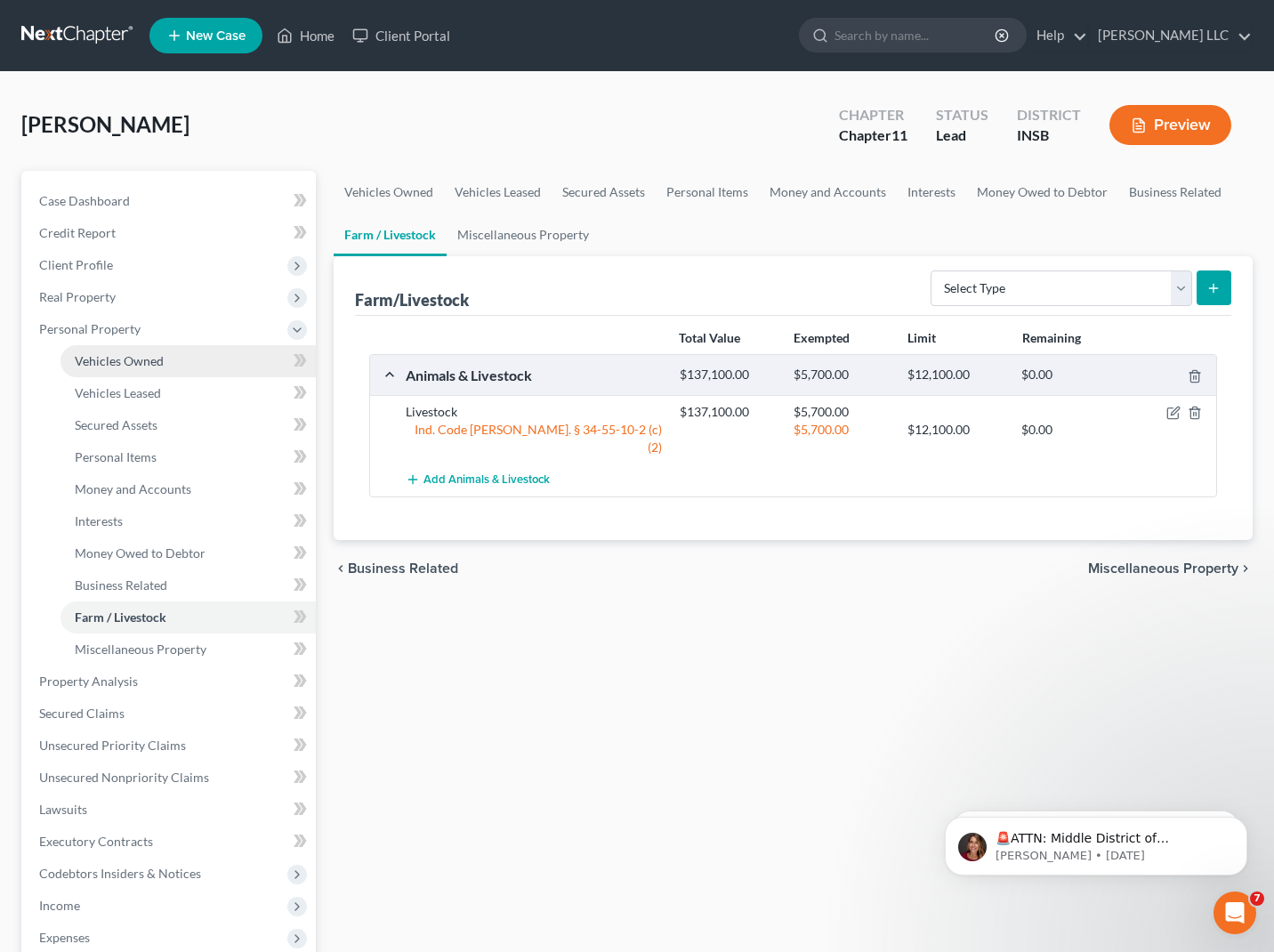
click at [180, 361] on link "Vehicles Owned" at bounding box center [188, 361] width 256 height 32
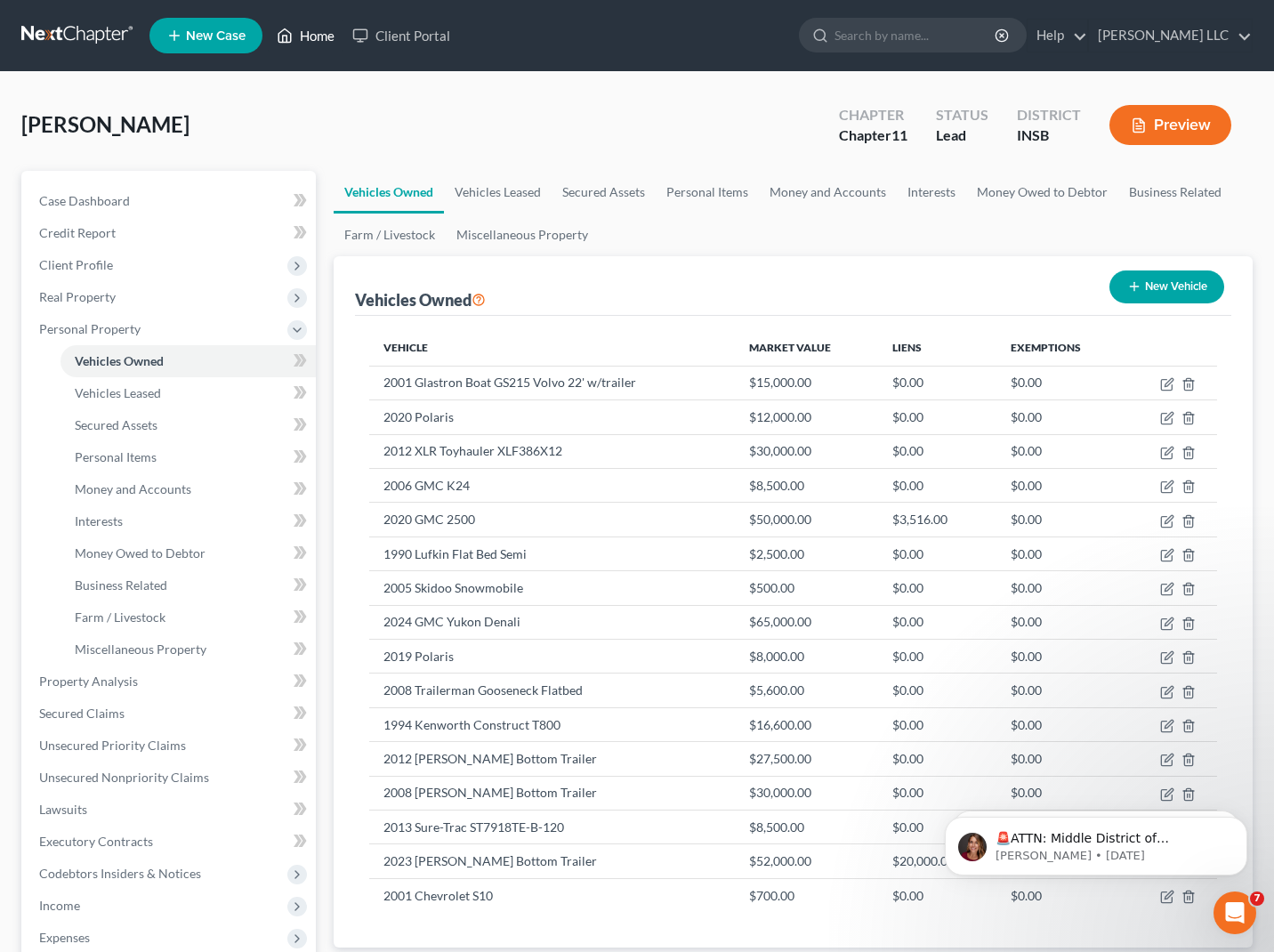
click at [317, 30] on link "Home" at bounding box center [306, 35] width 76 height 32
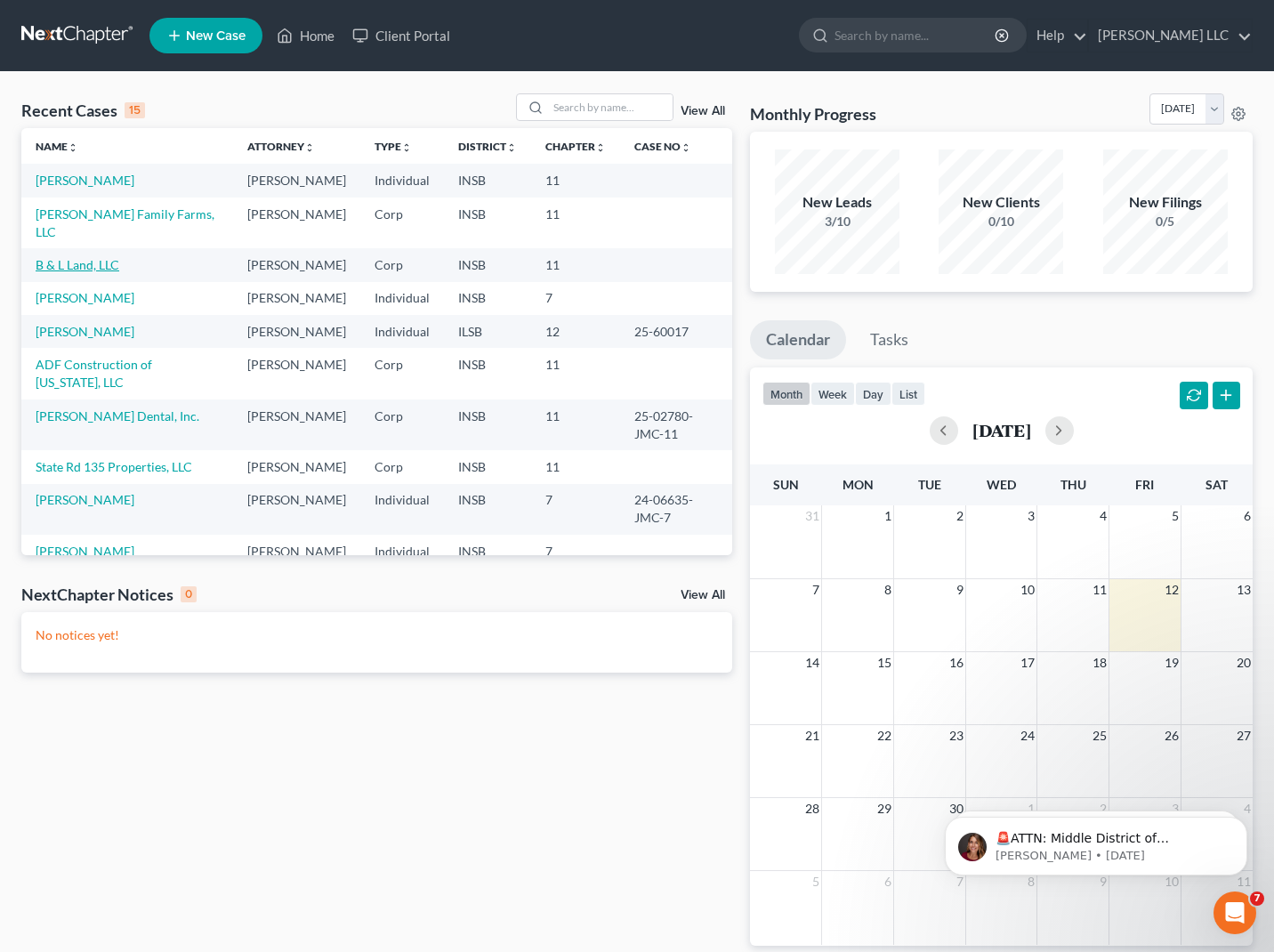
click at [83, 272] on link "B & L Land, LLC" at bounding box center [77, 265] width 83 height 15
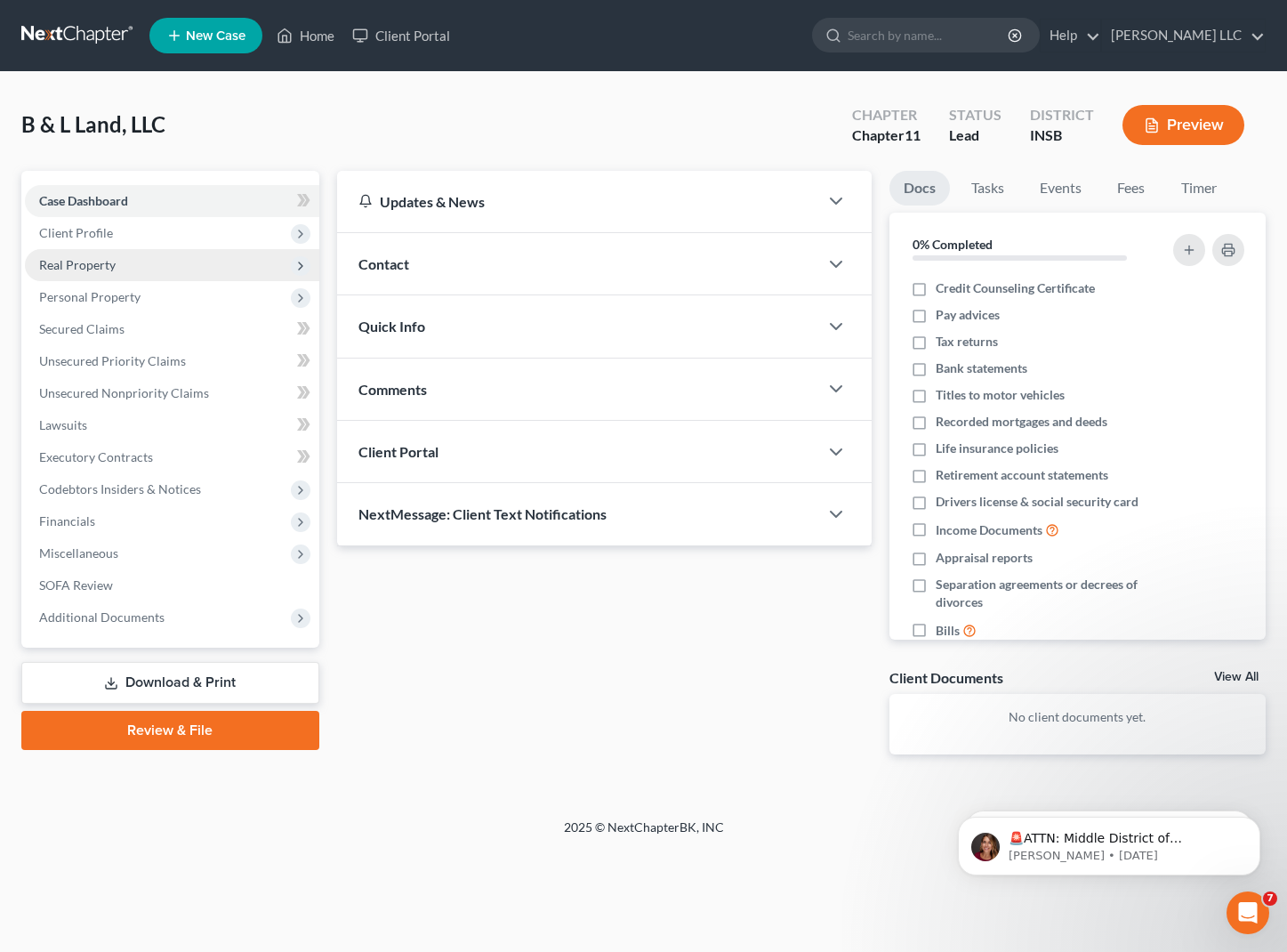
click at [88, 276] on span "Real Property" at bounding box center [172, 265] width 294 height 32
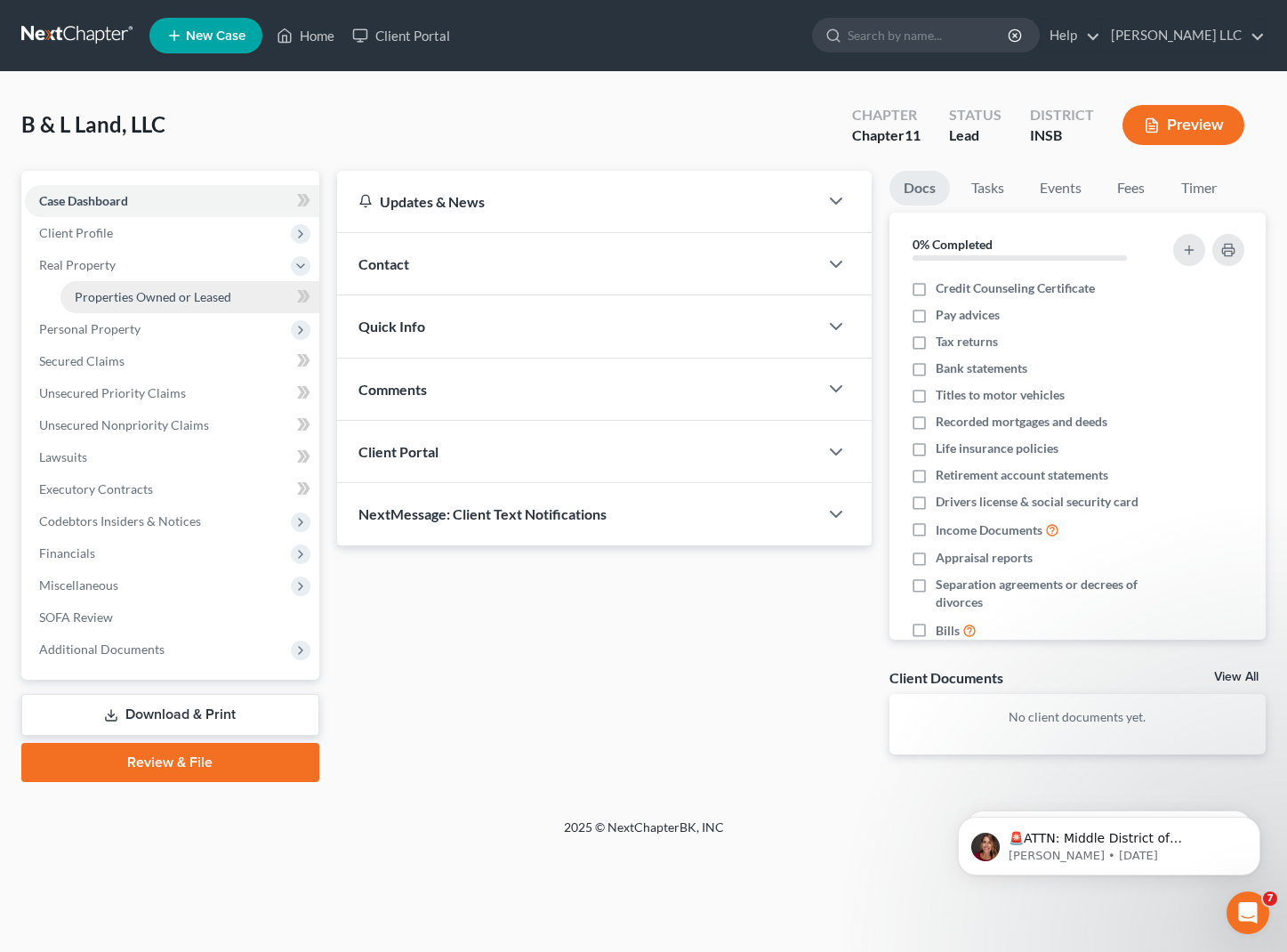
click at [87, 289] on span "Properties Owned or Leased" at bounding box center [153, 296] width 156 height 15
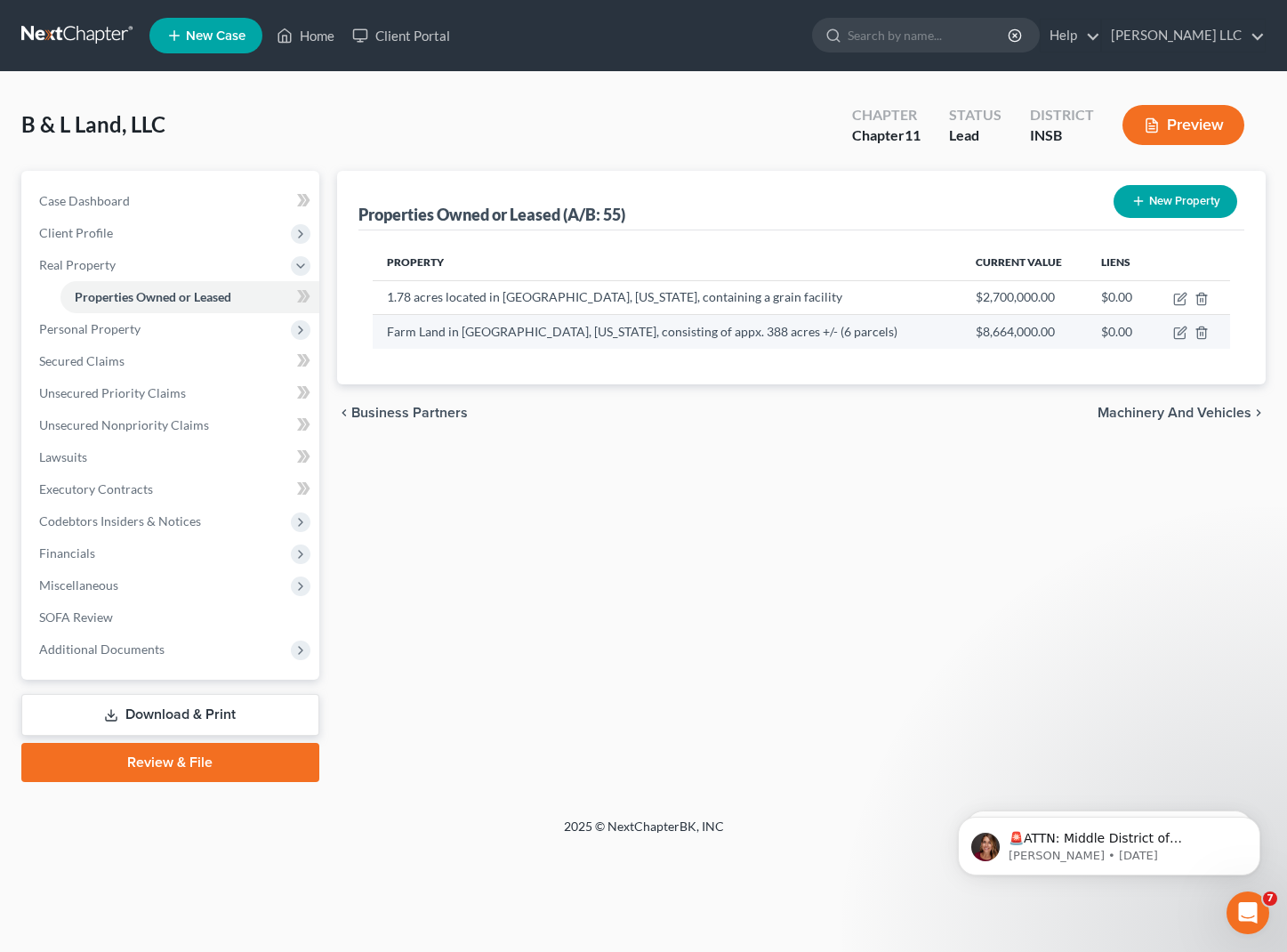
click at [763, 338] on td "Farm Land in Montgomery County, Indiana, consisting of appx. 388 acres +/- (6 p…" at bounding box center [667, 332] width 590 height 33
click at [1177, 334] on icon "button" at bounding box center [1180, 332] width 14 height 14
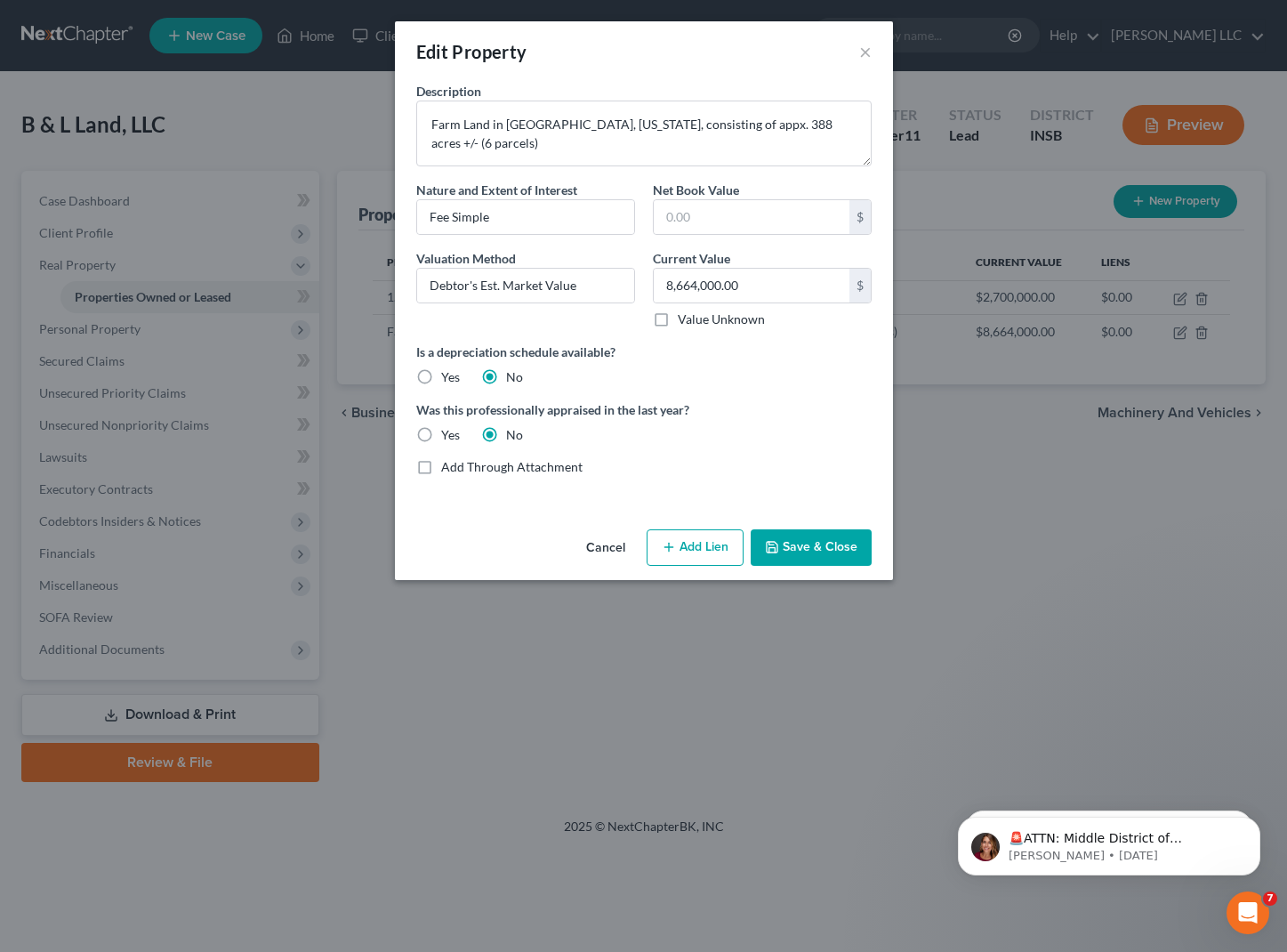
click at [871, 53] on div "Edit Property ×" at bounding box center [644, 51] width 498 height 60
click at [862, 52] on button "×" at bounding box center [865, 51] width 12 height 21
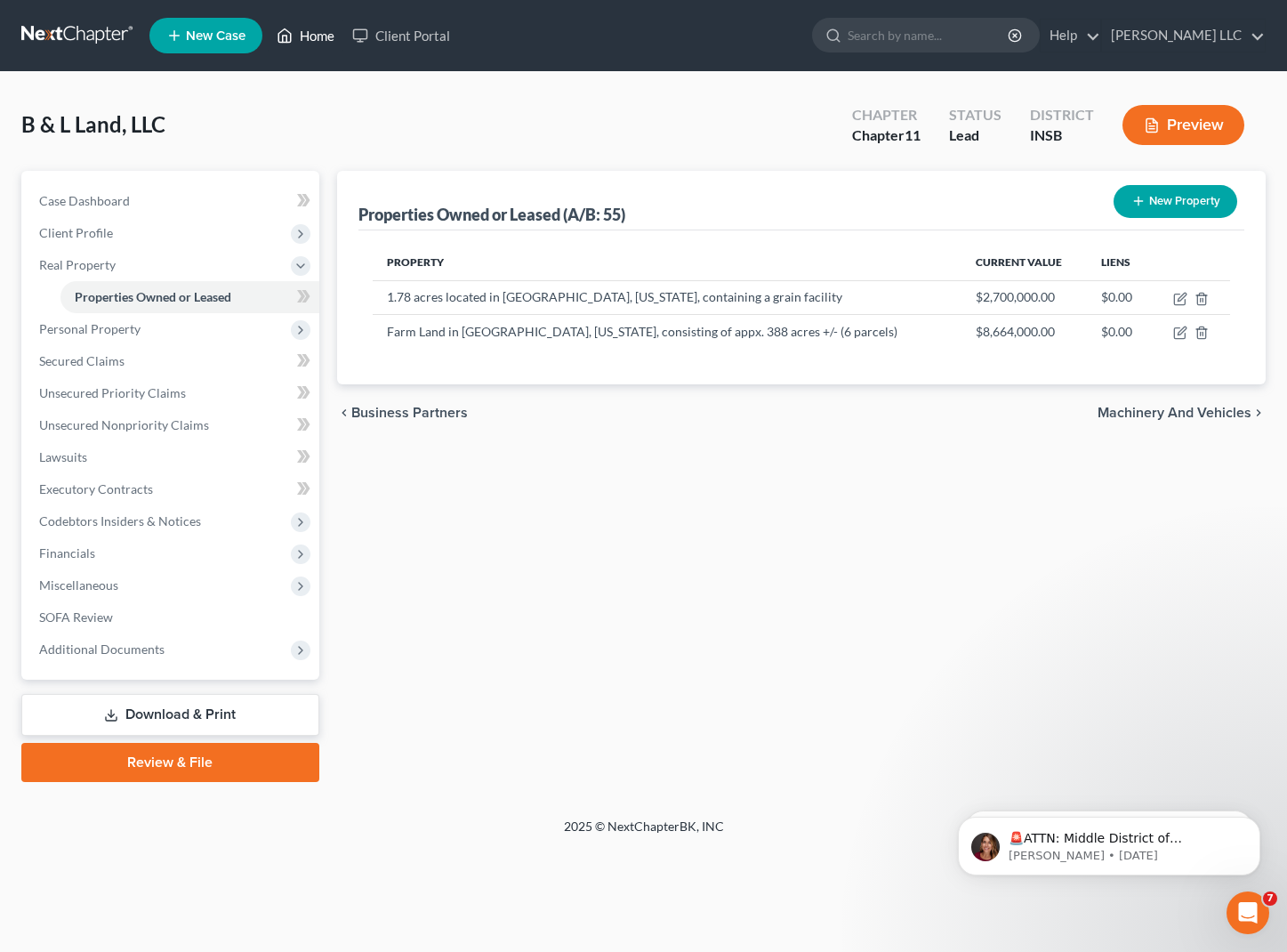
click at [285, 36] on icon at bounding box center [284, 35] width 16 height 21
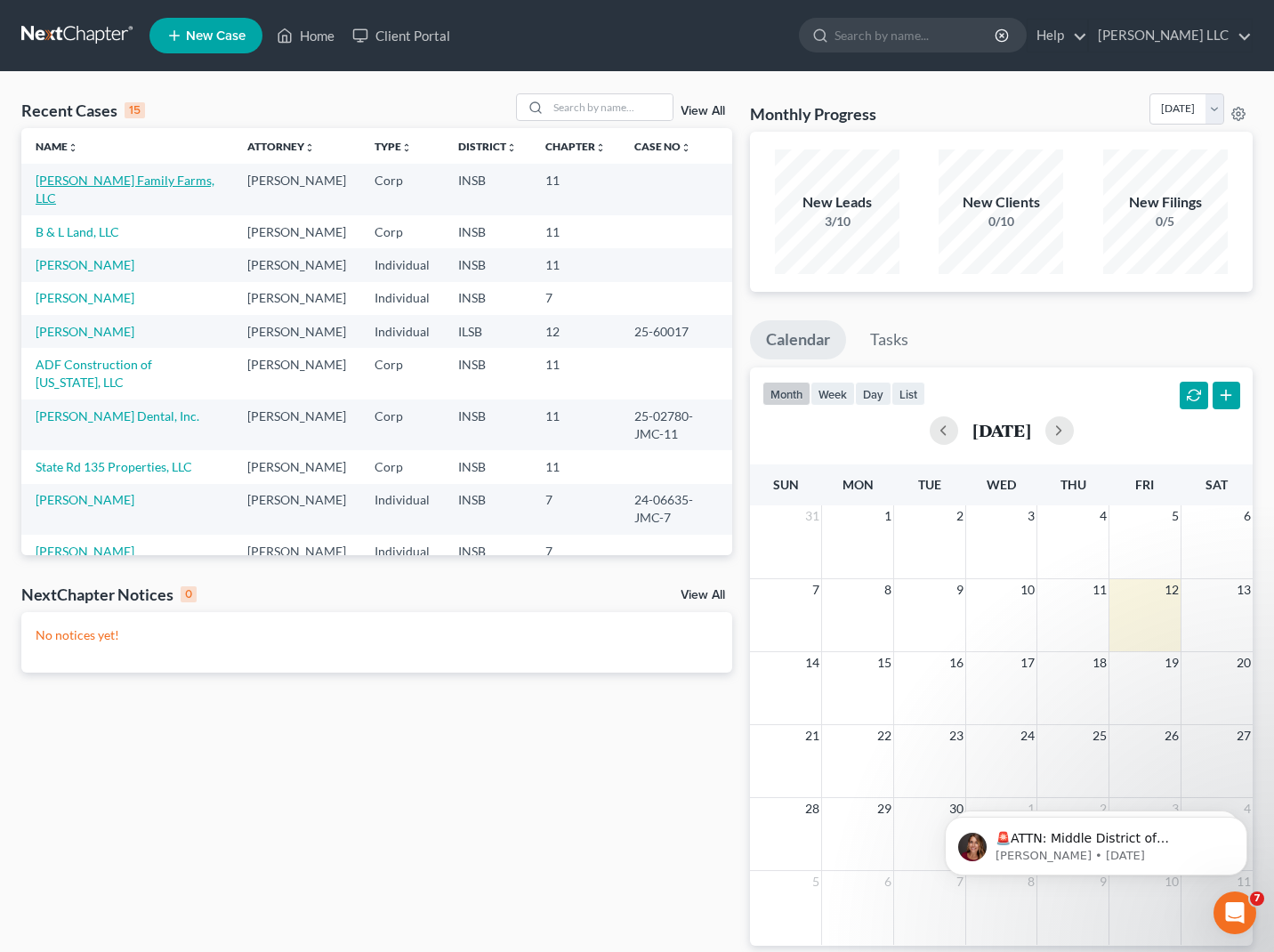
click at [129, 186] on link "Carpenter Family Farms, LLC" at bounding box center [124, 189] width 179 height 33
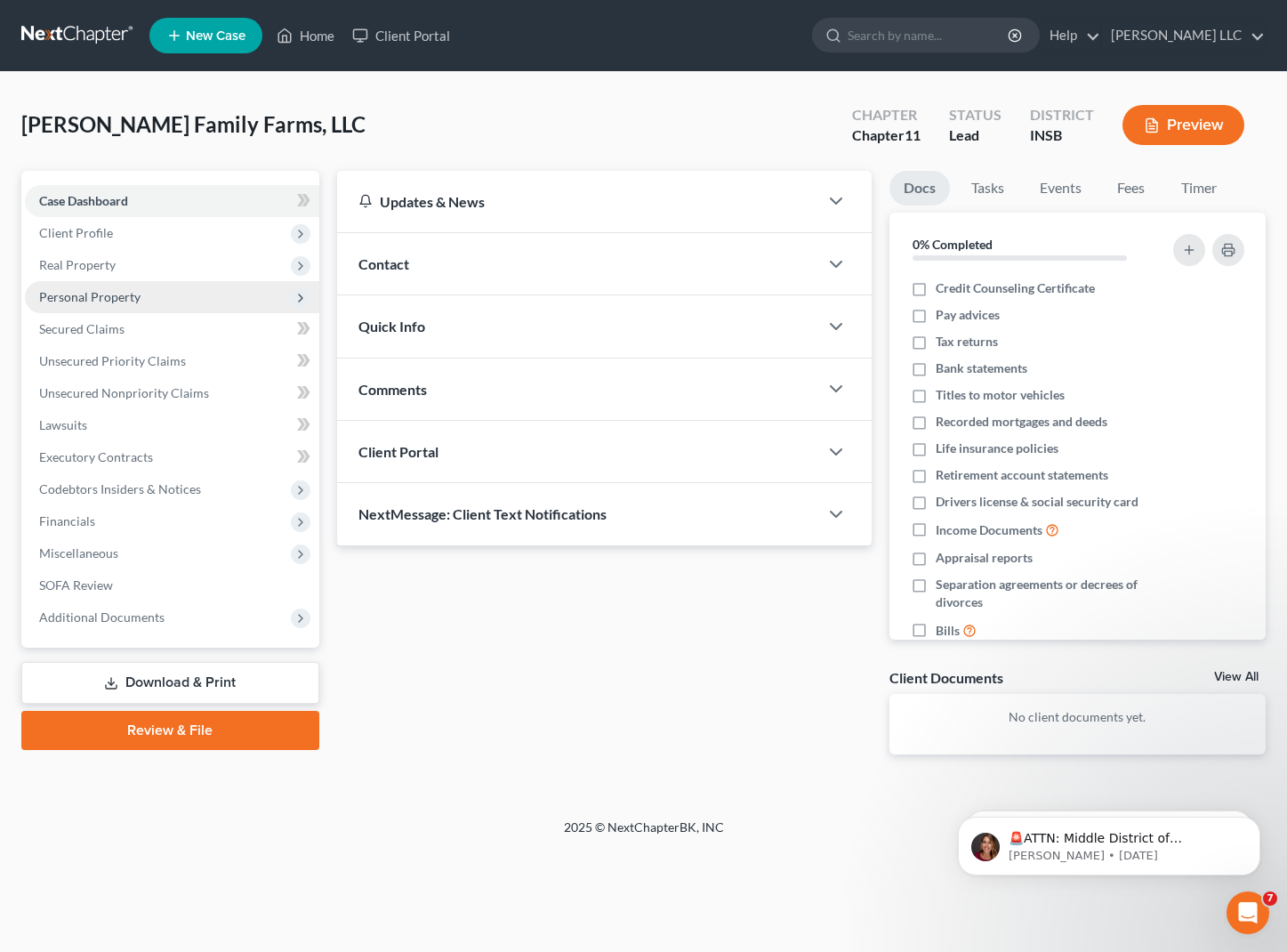
click at [108, 289] on span "Personal Property" at bounding box center [89, 296] width 101 height 15
